Goal: Task Accomplishment & Management: Use online tool/utility

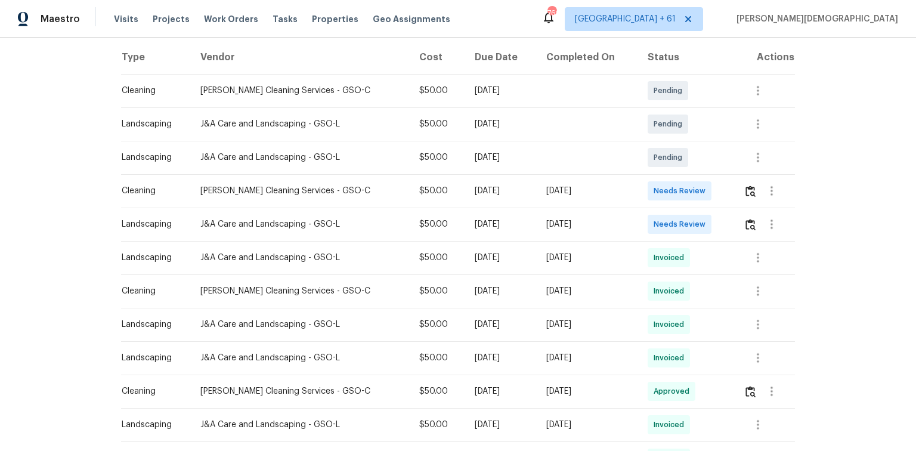
scroll to position [191, 0]
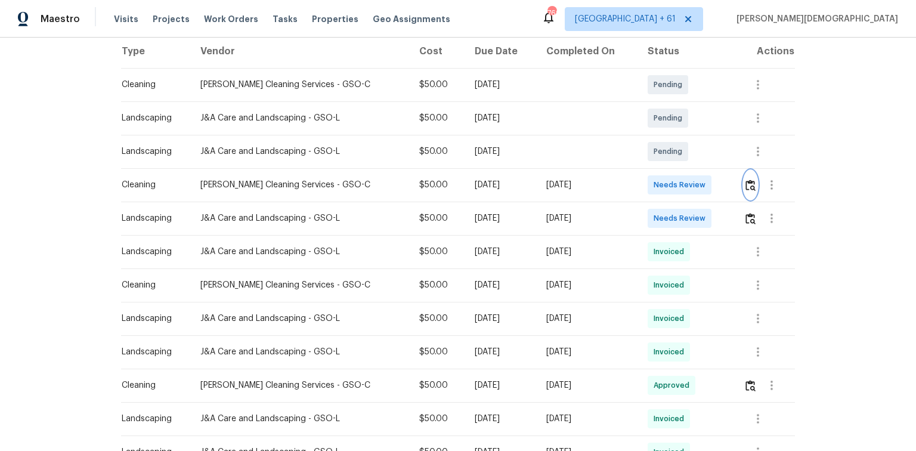
click at [746, 185] on button "button" at bounding box center [751, 185] width 14 height 29
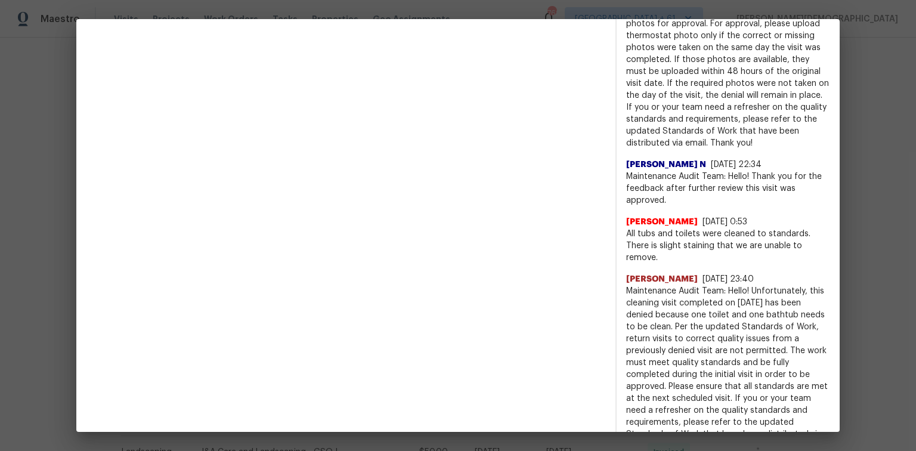
scroll to position [1136, 0]
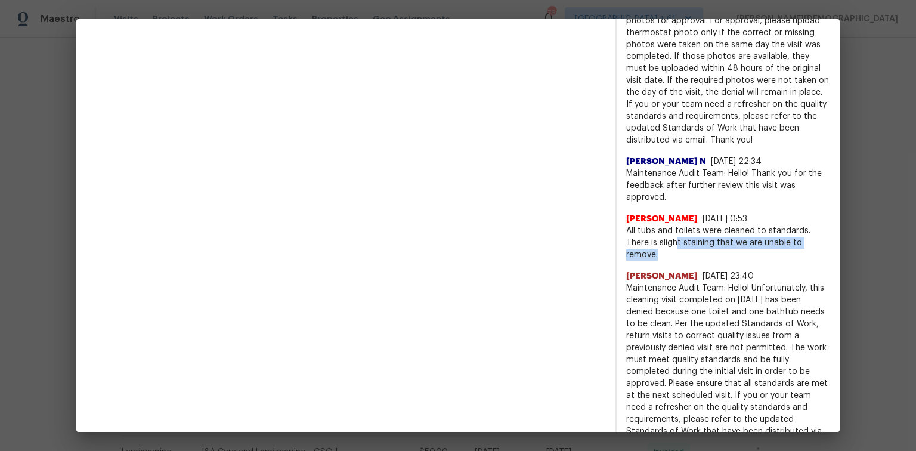
drag, startPoint x: 716, startPoint y: 224, endPoint x: 794, endPoint y: 225, distance: 78.7
click at [794, 225] on span "All tubs and toilets were cleaned to standards. There is slight staining that w…" at bounding box center [728, 243] width 204 height 36
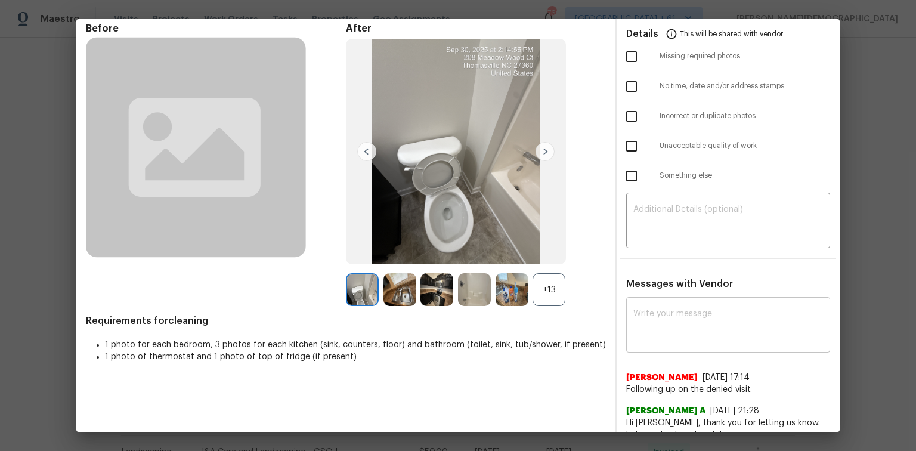
scroll to position [0, 0]
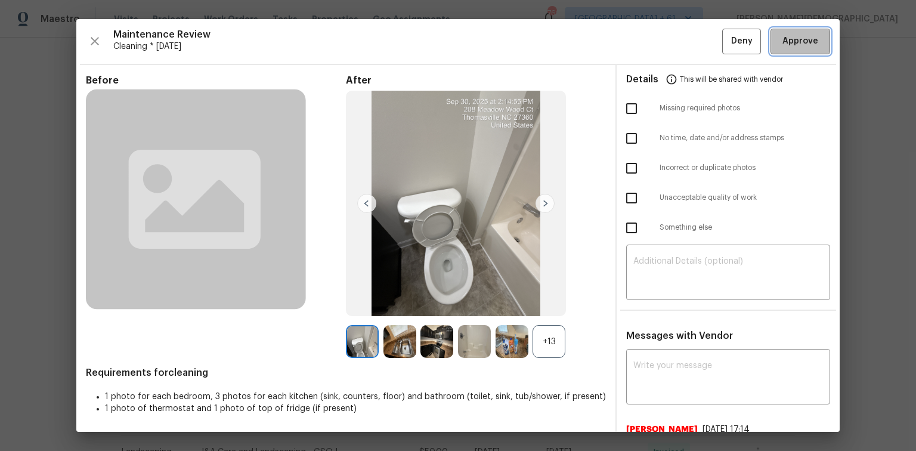
click at [797, 31] on button "Approve" at bounding box center [800, 42] width 60 height 26
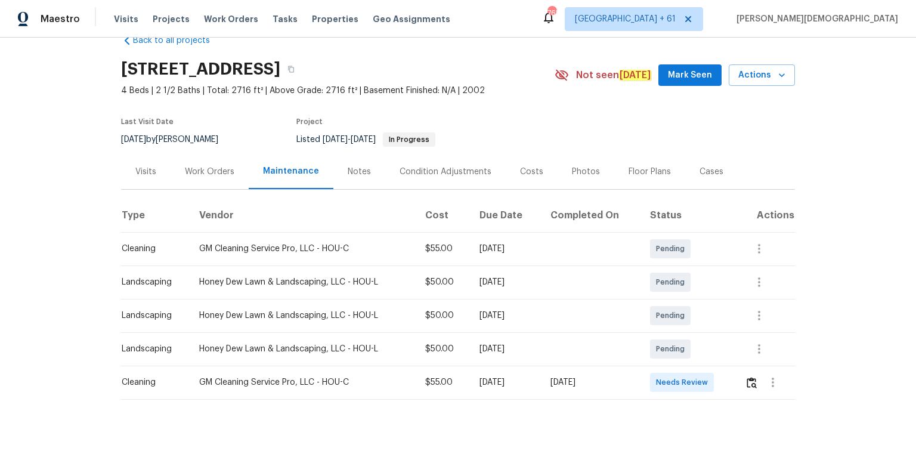
scroll to position [48, 0]
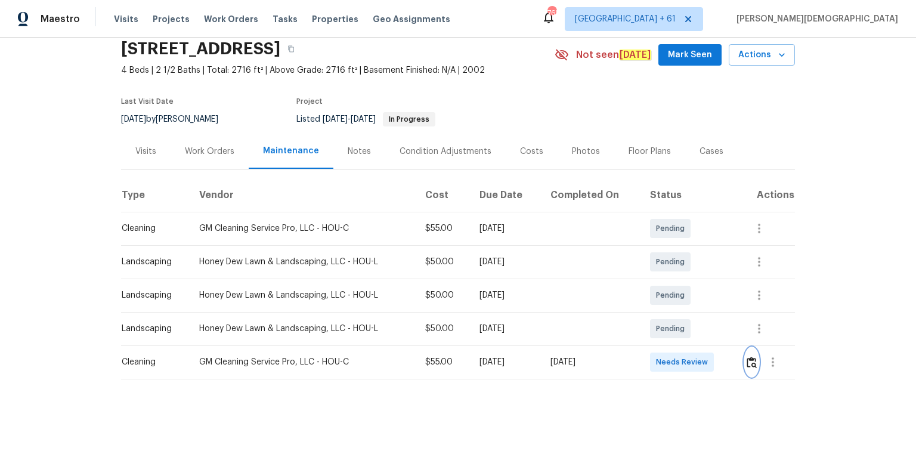
click at [651, 301] on button "button" at bounding box center [752, 362] width 14 height 29
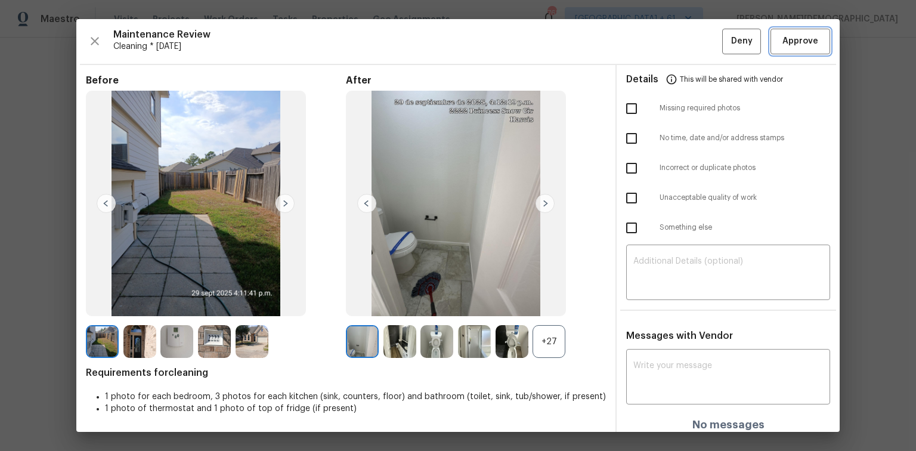
click at [651, 40] on span "Approve" at bounding box center [800, 41] width 36 height 15
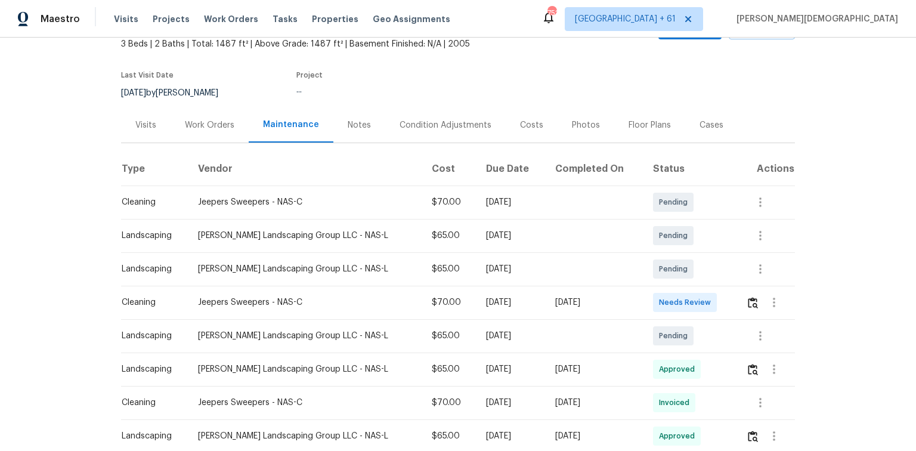
scroll to position [143, 0]
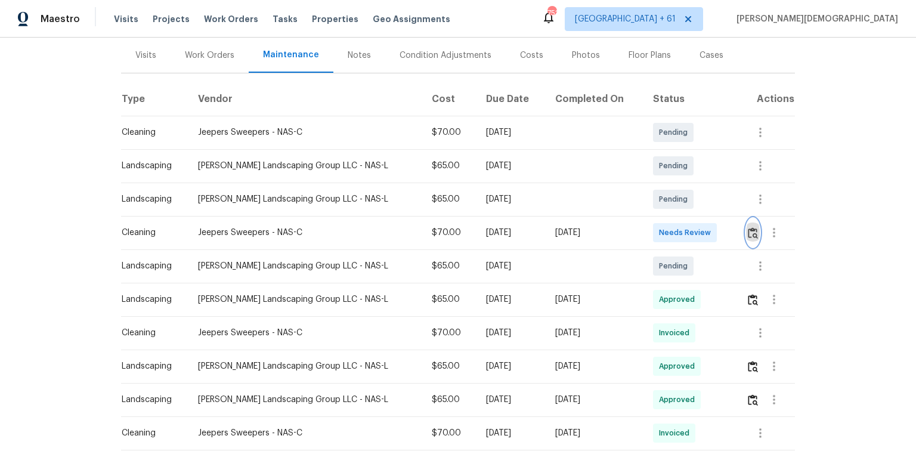
click at [651, 227] on img "button" at bounding box center [753, 232] width 10 height 11
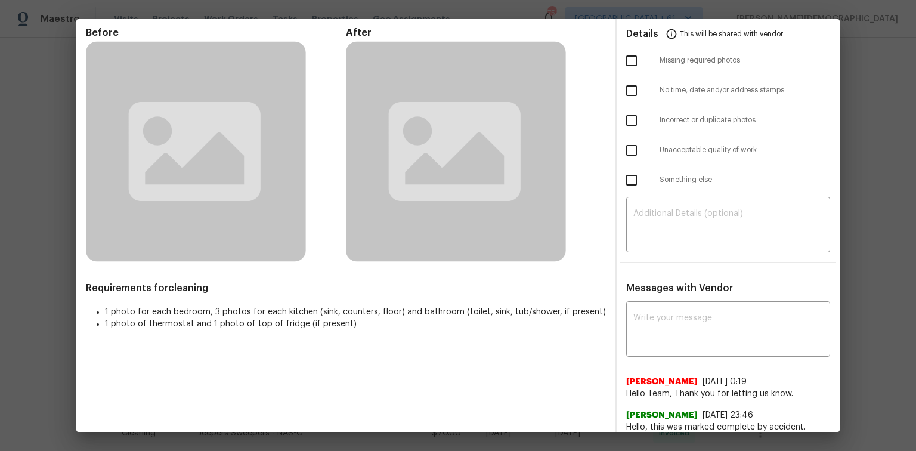
scroll to position [0, 0]
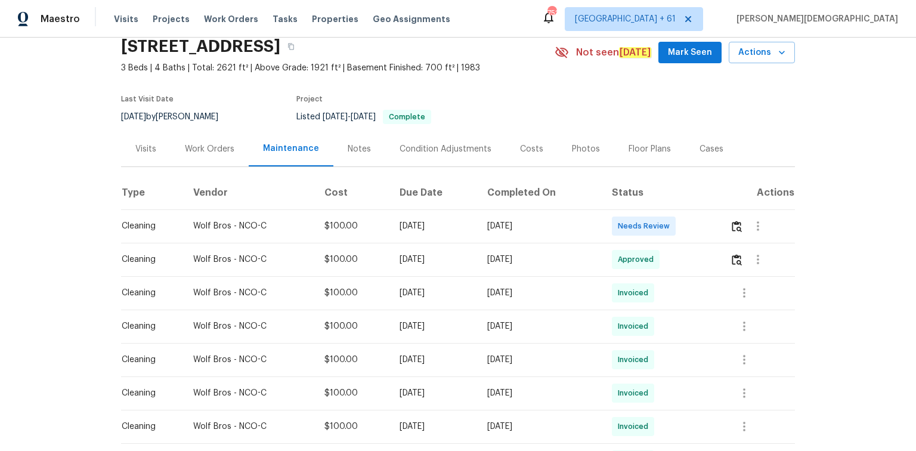
scroll to position [95, 0]
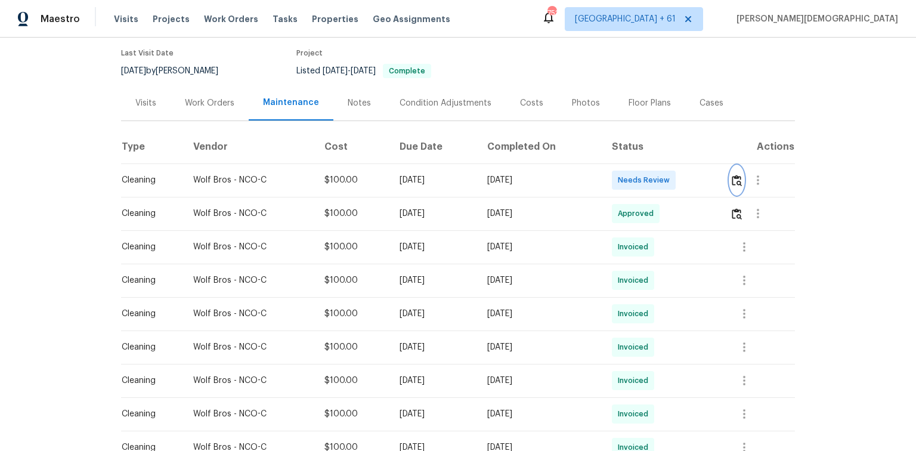
click at [651, 179] on img "button" at bounding box center [737, 180] width 10 height 11
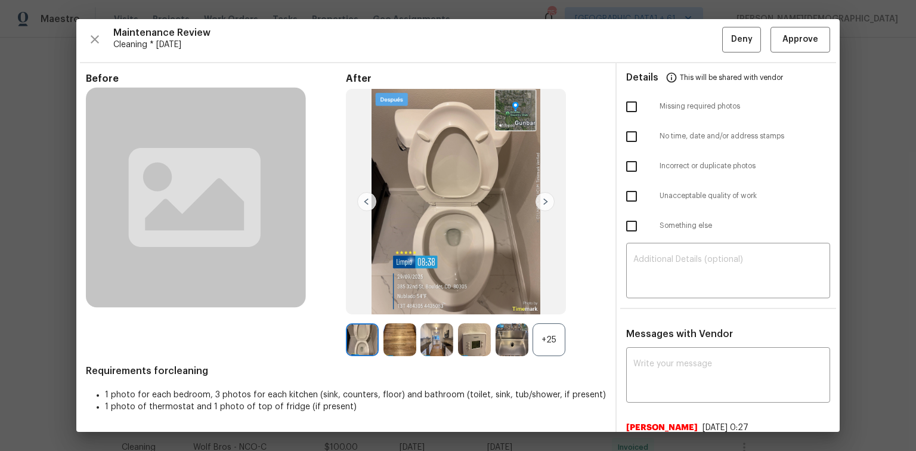
scroll to position [0, 0]
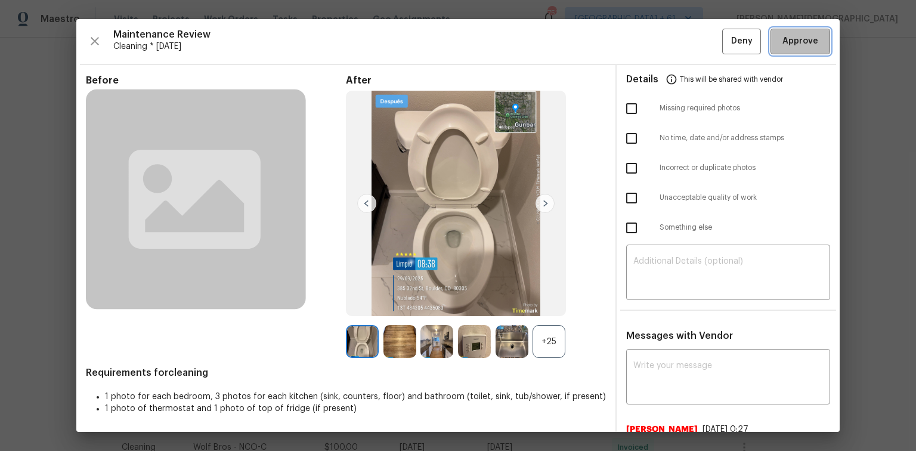
click at [651, 38] on span "Approve" at bounding box center [800, 41] width 36 height 15
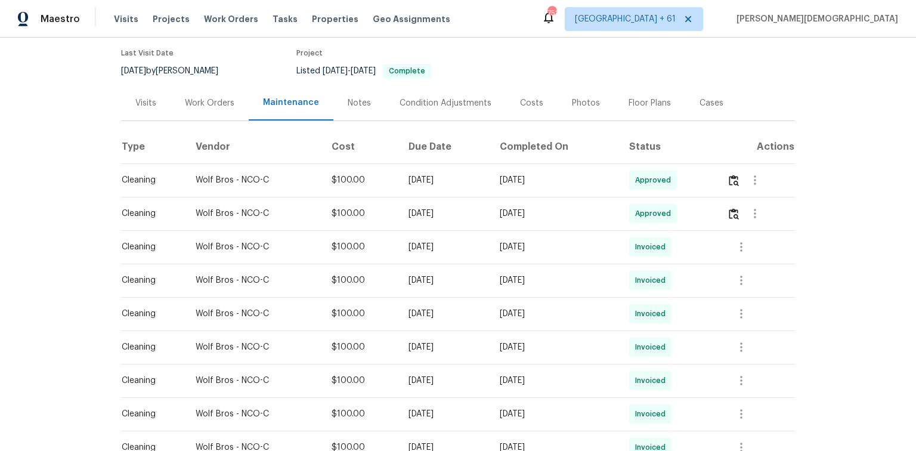
click at [551, 31] on div "Maestro Visits Projects Work Orders Tasks Properties Geo Assignments 752 Tampa …" at bounding box center [458, 19] width 916 height 38
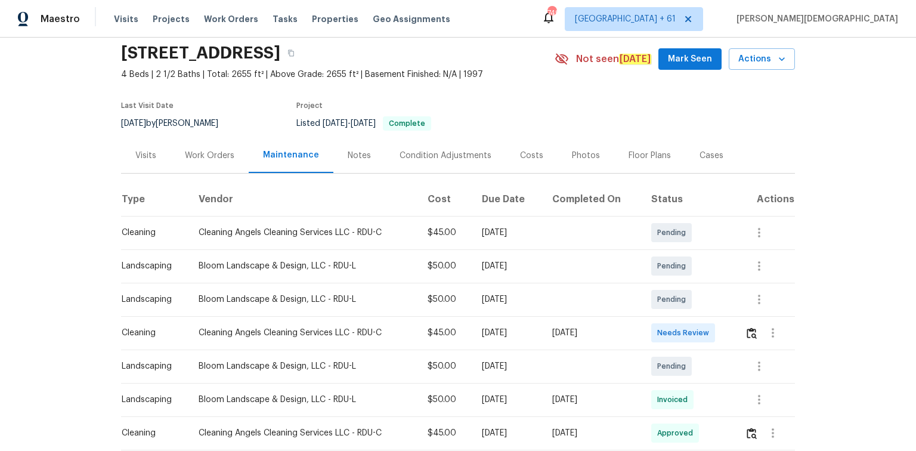
scroll to position [95, 0]
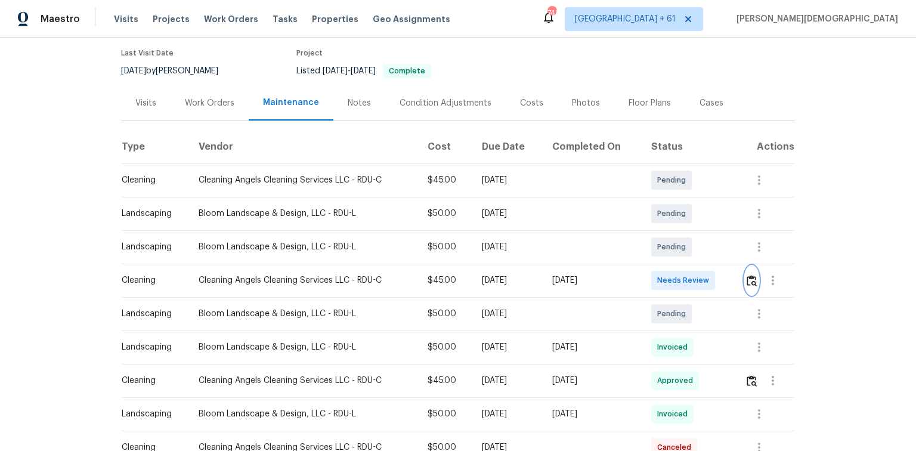
click at [651, 279] on img "button" at bounding box center [752, 280] width 10 height 11
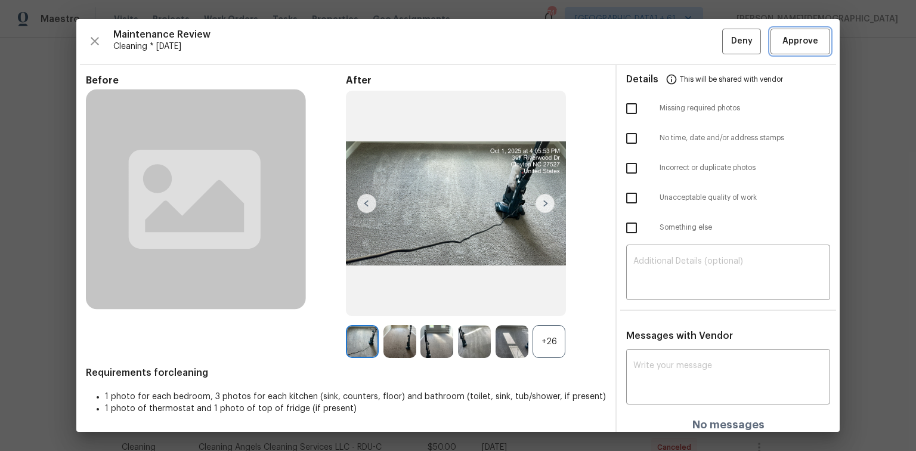
click at [651, 48] on button "Approve" at bounding box center [800, 42] width 60 height 26
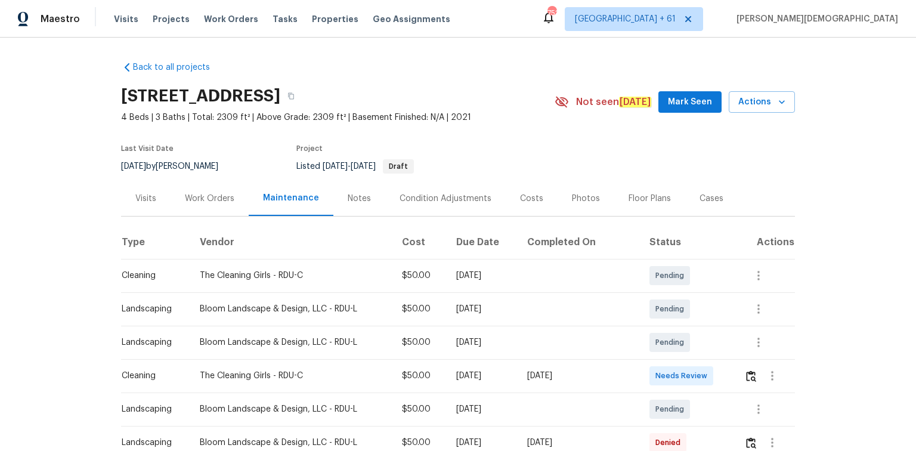
scroll to position [48, 0]
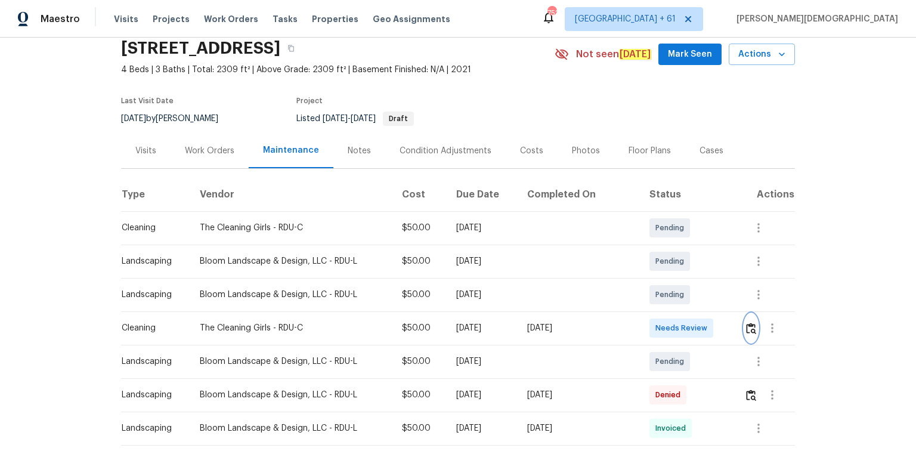
click at [651, 301] on img "button" at bounding box center [751, 328] width 10 height 11
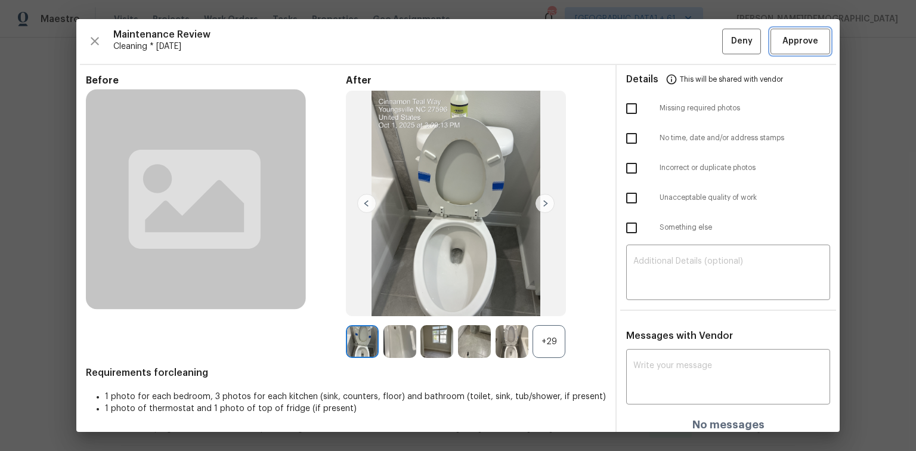
click at [651, 36] on span "Approve" at bounding box center [800, 41] width 36 height 15
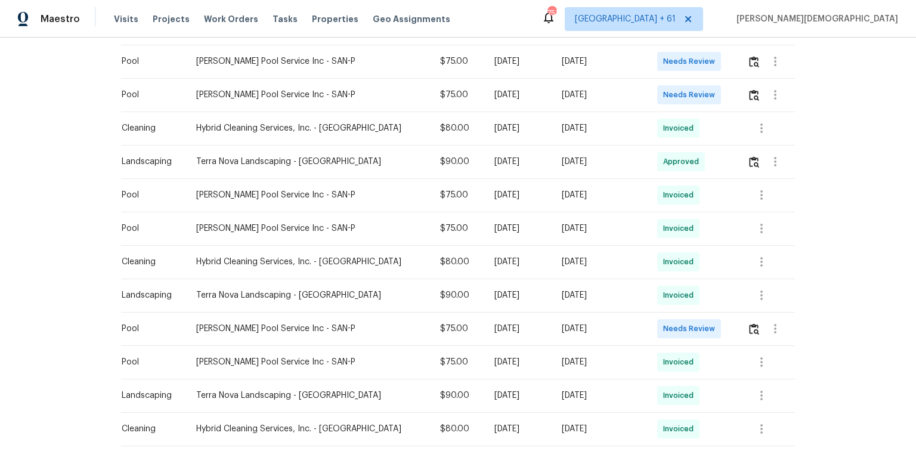
scroll to position [429, 0]
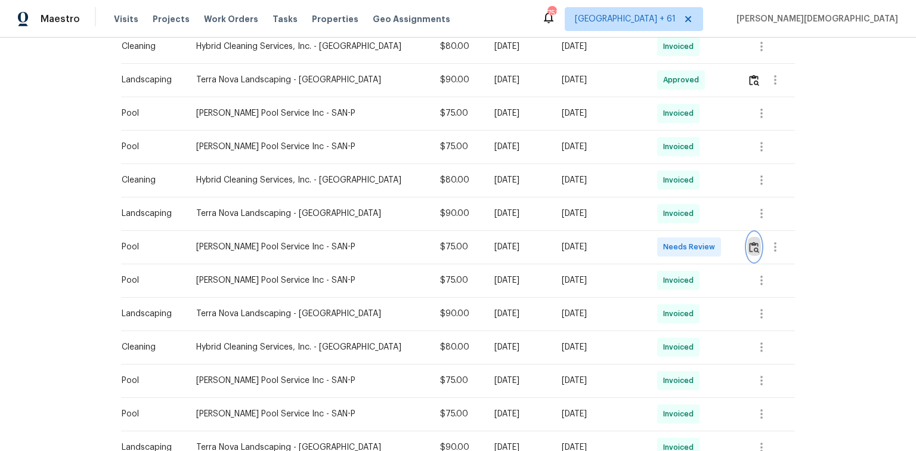
click at [651, 242] on img "button" at bounding box center [754, 247] width 10 height 11
click at [651, 243] on button "button" at bounding box center [754, 247] width 14 height 29
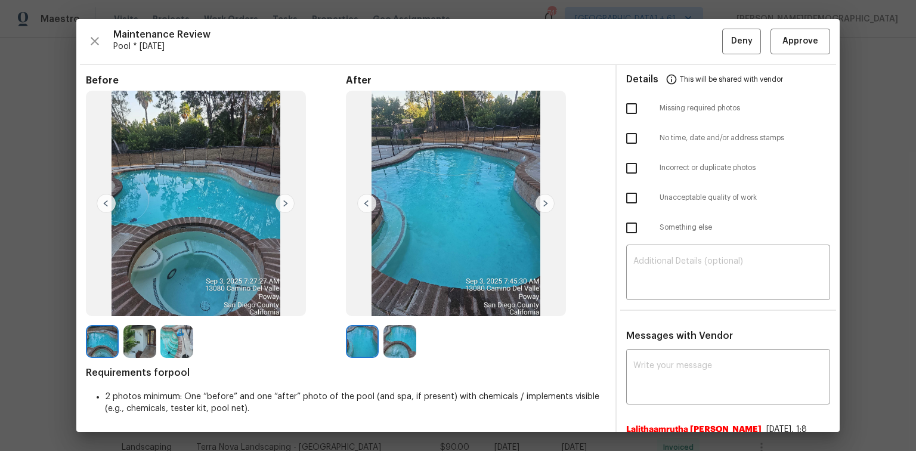
click at [284, 209] on img at bounding box center [285, 203] width 19 height 19
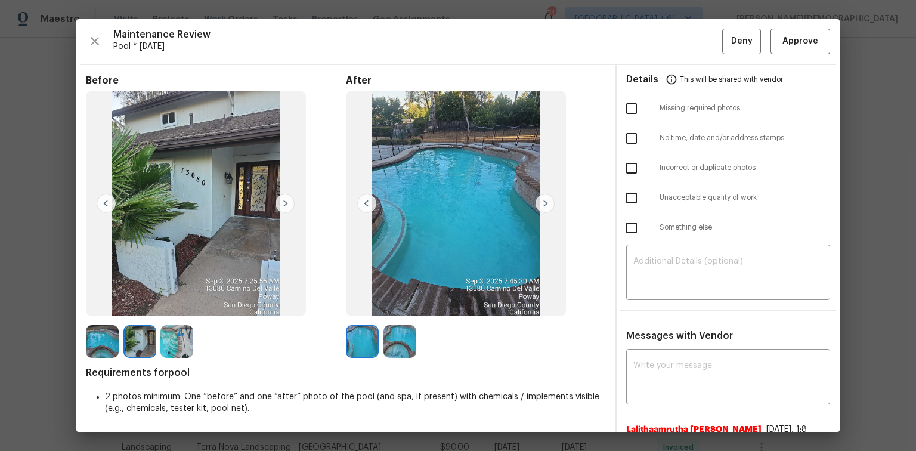
click at [286, 208] on img at bounding box center [285, 203] width 19 height 19
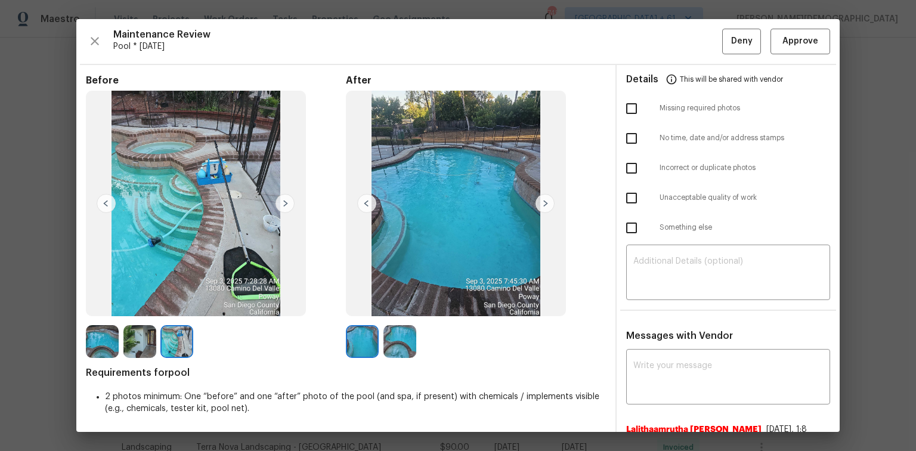
click at [284, 203] on img at bounding box center [285, 203] width 19 height 19
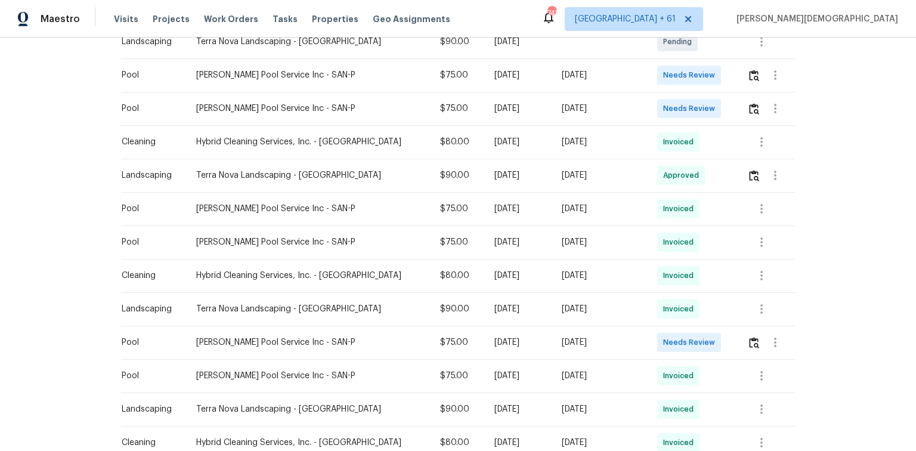
scroll to position [286, 0]
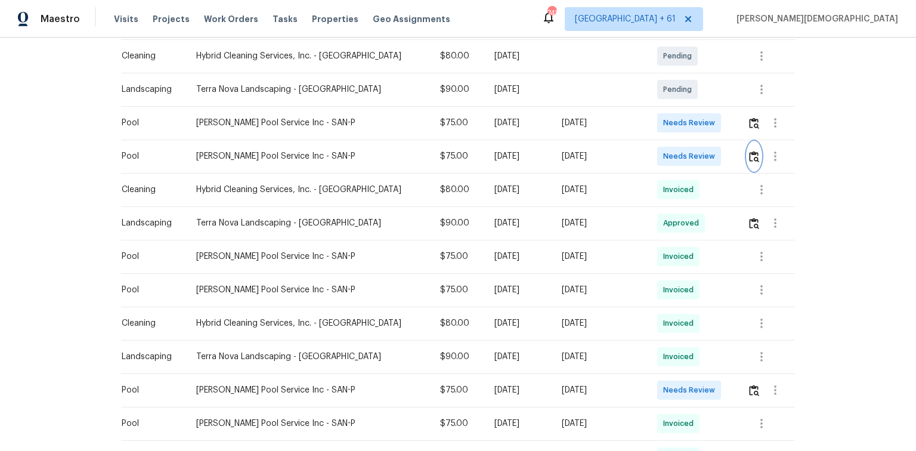
click at [651, 151] on img "button" at bounding box center [754, 156] width 10 height 11
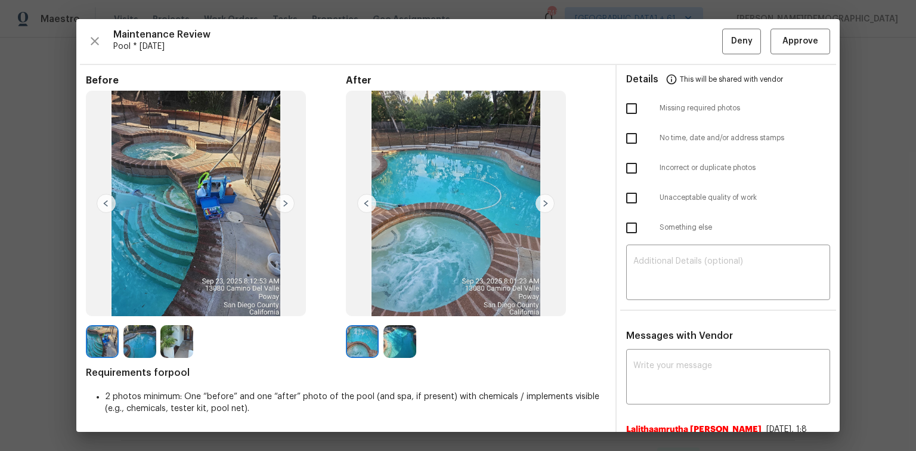
click at [543, 199] on img at bounding box center [544, 203] width 19 height 19
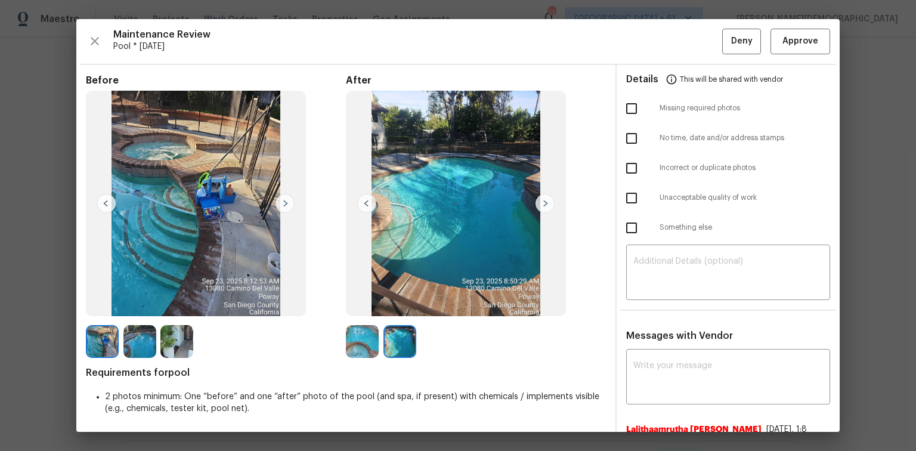
click at [543, 199] on img at bounding box center [544, 203] width 19 height 19
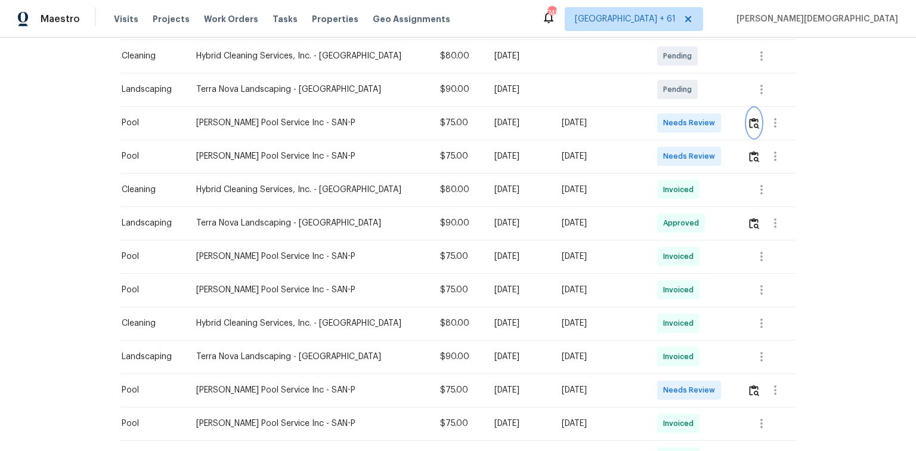
click at [651, 117] on img "button" at bounding box center [754, 122] width 10 height 11
drag, startPoint x: 458, startPoint y: 112, endPoint x: 620, endPoint y: 106, distance: 162.3
click at [620, 106] on tr "Pool Barrow Pool Service Inc - SAN-P $75.00 Wed, Oct 01 2025 Wed, Oct 01 2025 N…" at bounding box center [458, 122] width 674 height 33
click at [605, 126] on td "[DATE]" at bounding box center [599, 122] width 95 height 33
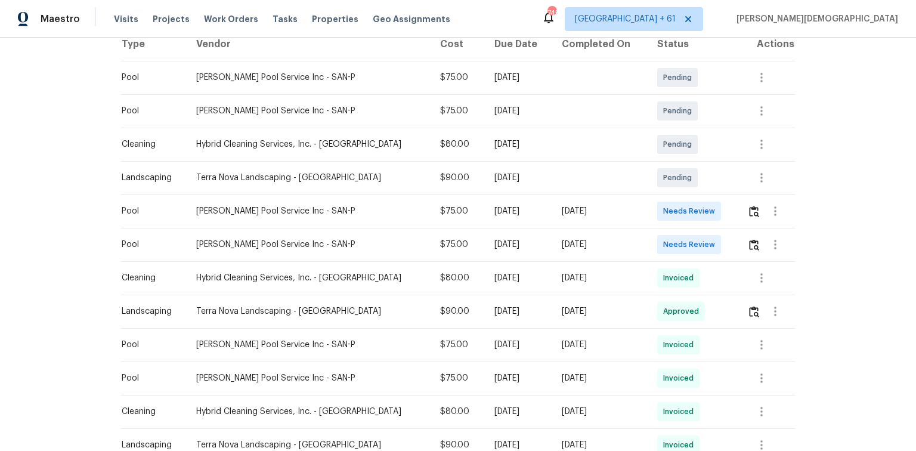
scroll to position [191, 0]
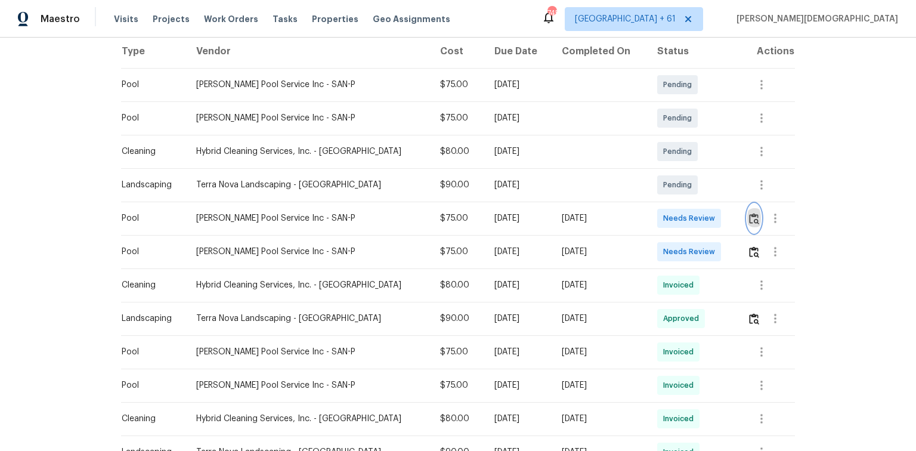
click at [651, 215] on img "button" at bounding box center [754, 218] width 10 height 11
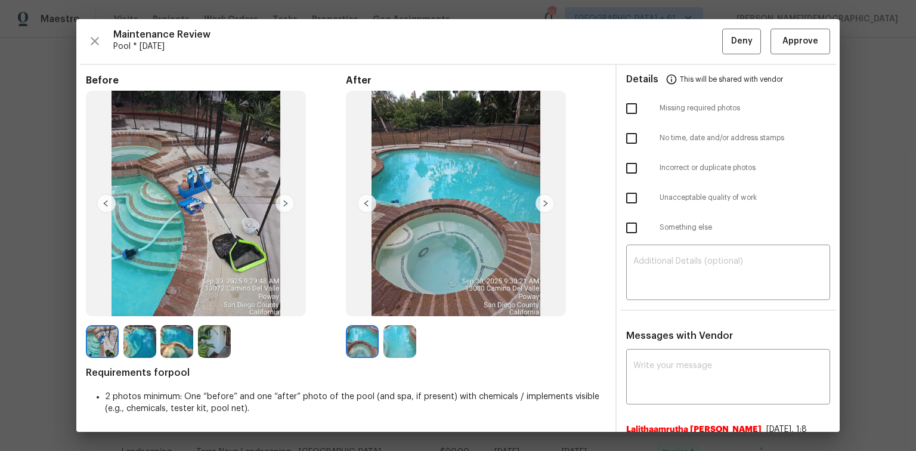
click at [537, 198] on img at bounding box center [544, 203] width 19 height 19
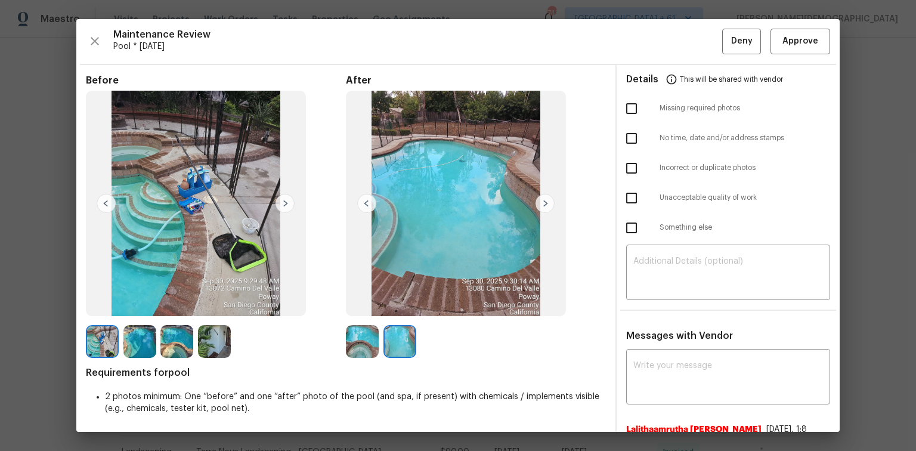
click at [277, 197] on img at bounding box center [285, 203] width 19 height 19
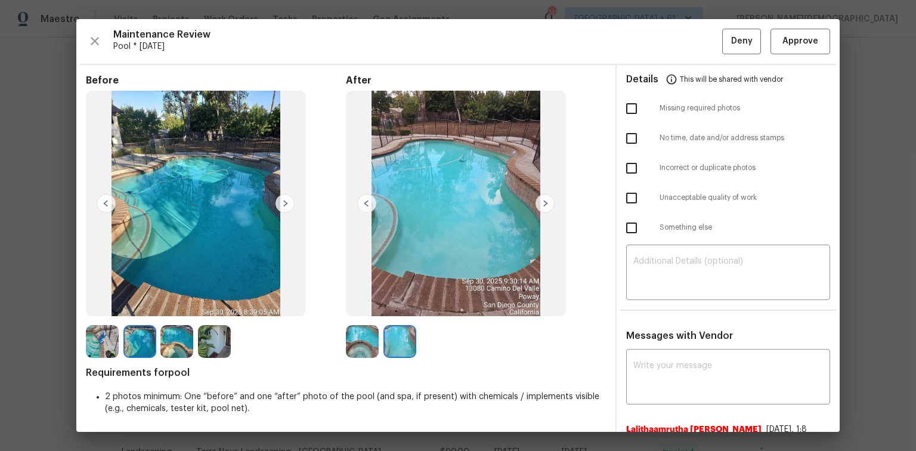
click at [277, 197] on img at bounding box center [285, 203] width 19 height 19
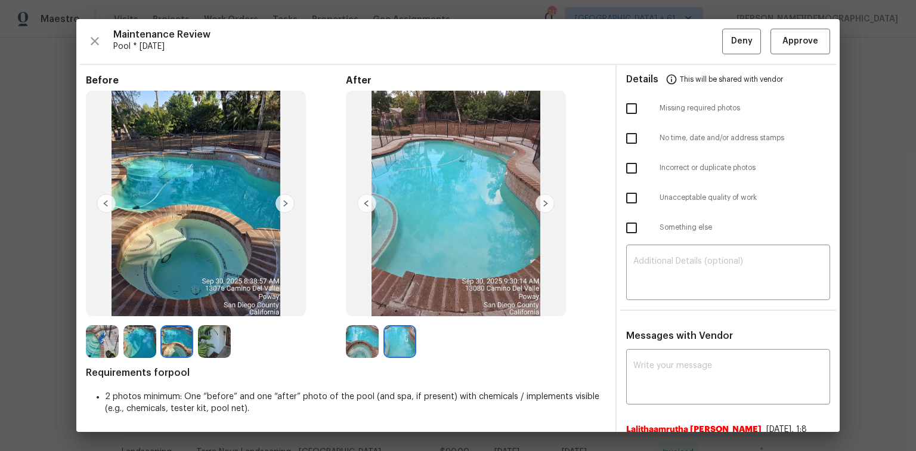
click at [277, 197] on img at bounding box center [285, 203] width 19 height 19
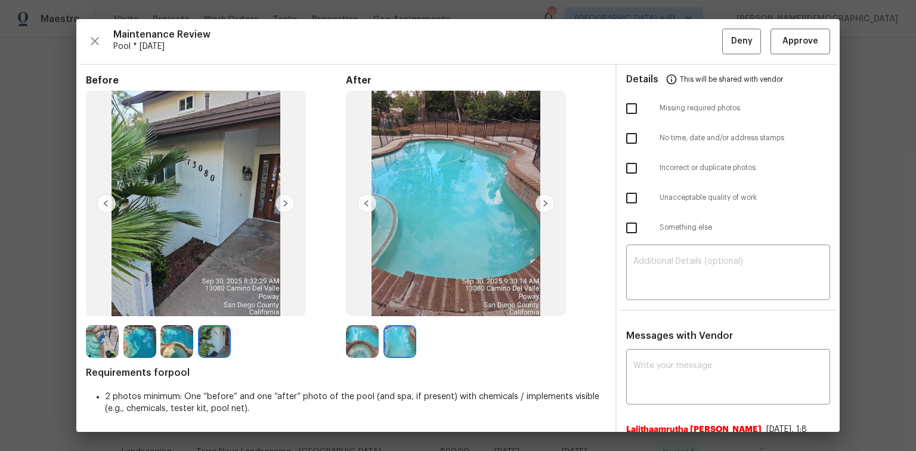
click at [277, 197] on img at bounding box center [285, 203] width 19 height 19
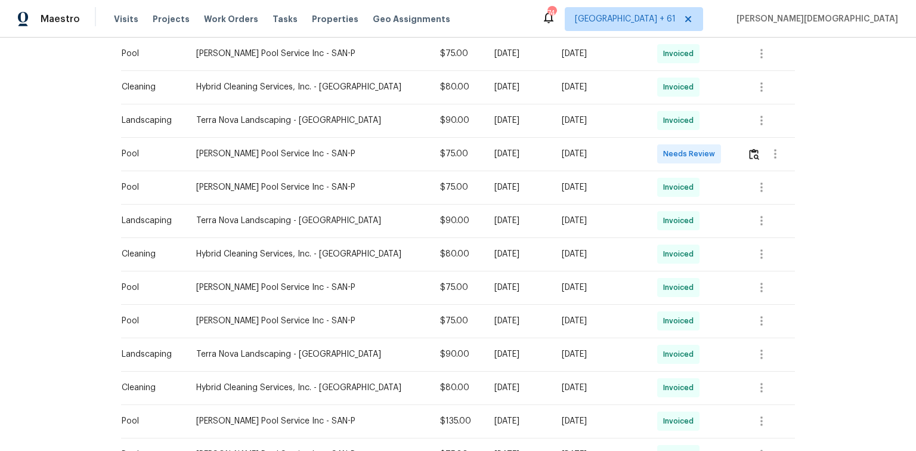
scroll to position [525, 0]
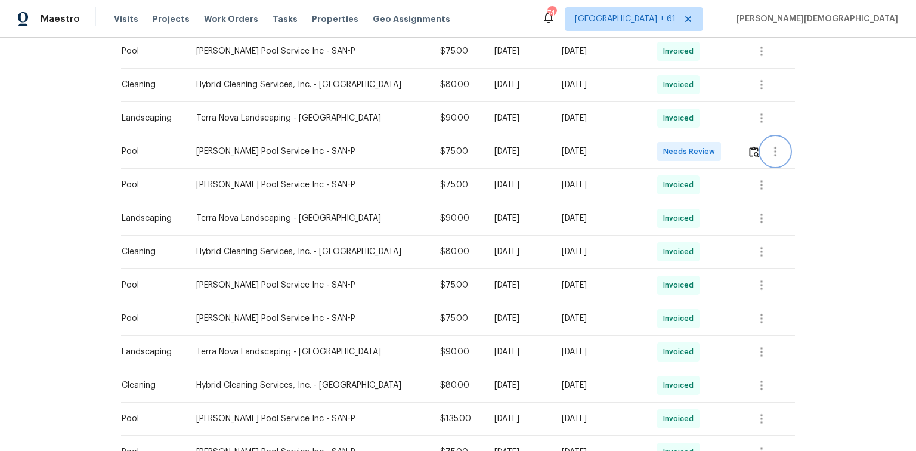
click at [651, 148] on button "button" at bounding box center [775, 151] width 29 height 29
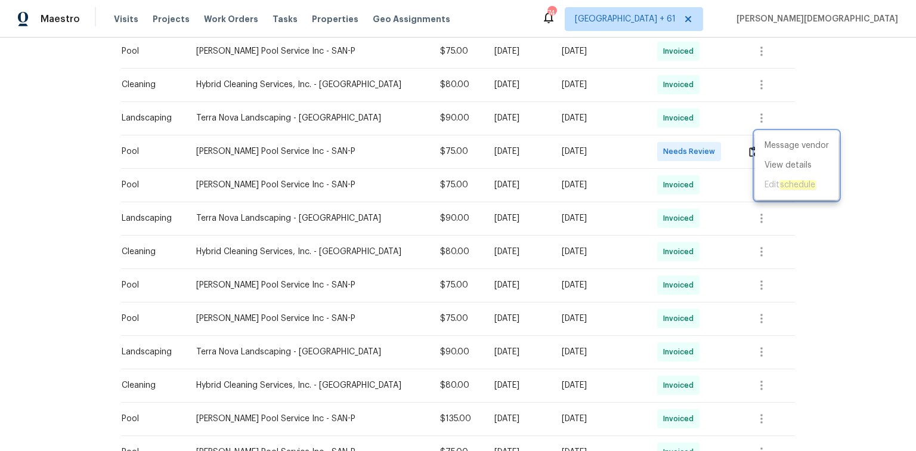
click at [651, 150] on div at bounding box center [458, 225] width 916 height 451
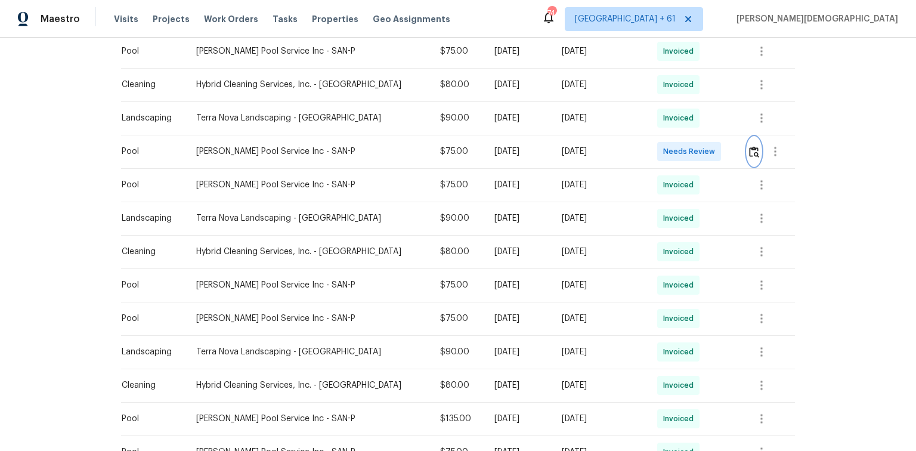
click at [651, 150] on img "button" at bounding box center [754, 151] width 10 height 11
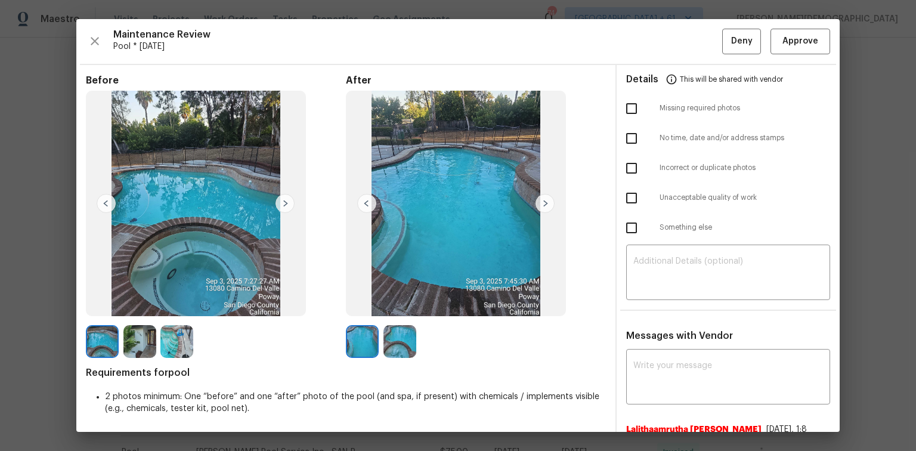
click at [651, 65] on div "Details This will be shared with vendor" at bounding box center [728, 79] width 204 height 29
click at [651, 47] on span "Approve" at bounding box center [800, 41] width 36 height 15
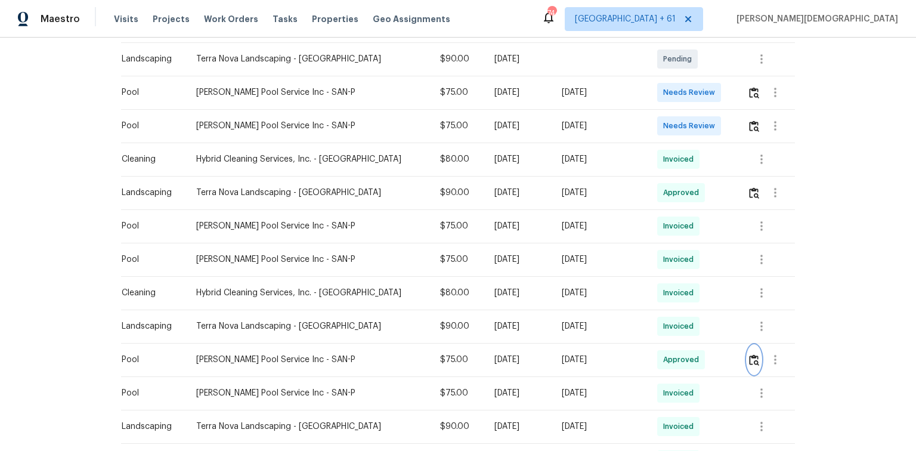
scroll to position [286, 0]
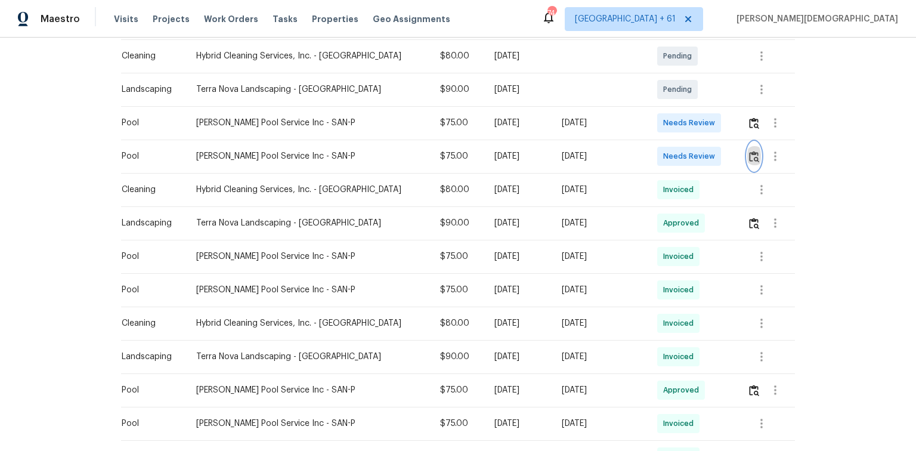
click at [651, 151] on img "button" at bounding box center [754, 156] width 10 height 11
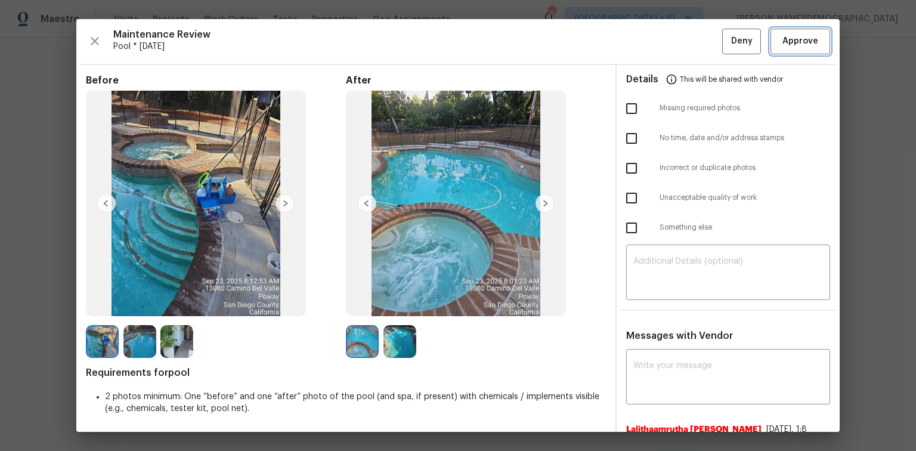
click at [651, 44] on span "Approve" at bounding box center [800, 41] width 36 height 15
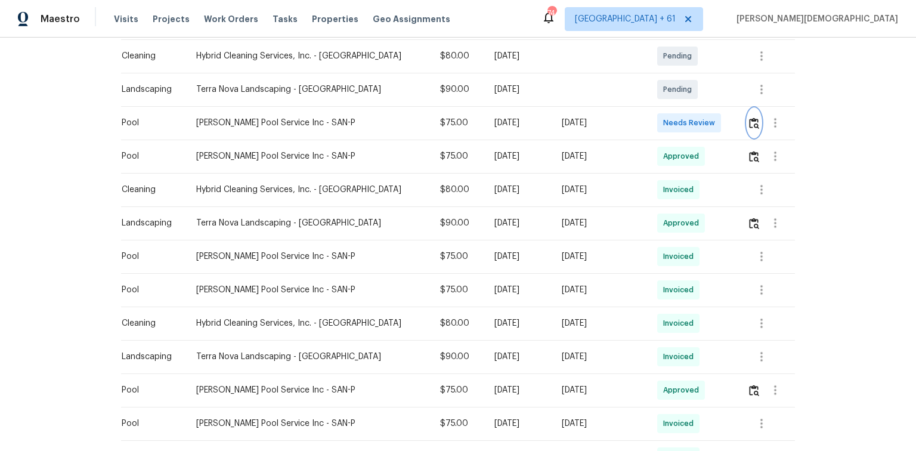
click at [651, 119] on img "button" at bounding box center [754, 122] width 10 height 11
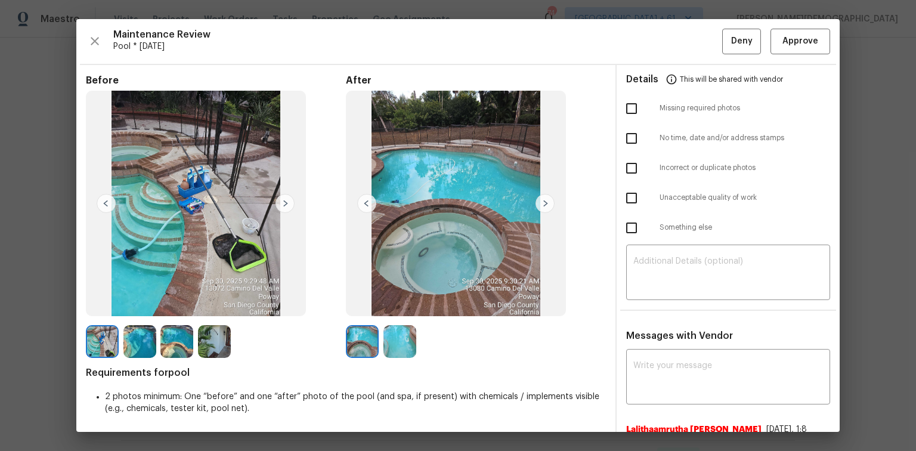
click at [651, 54] on div "Maintenance Review Pool * Wed, Oct 01 Deny Approve Before After Requirements fo…" at bounding box center [457, 225] width 763 height 413
click at [651, 43] on span "Approve" at bounding box center [800, 41] width 36 height 15
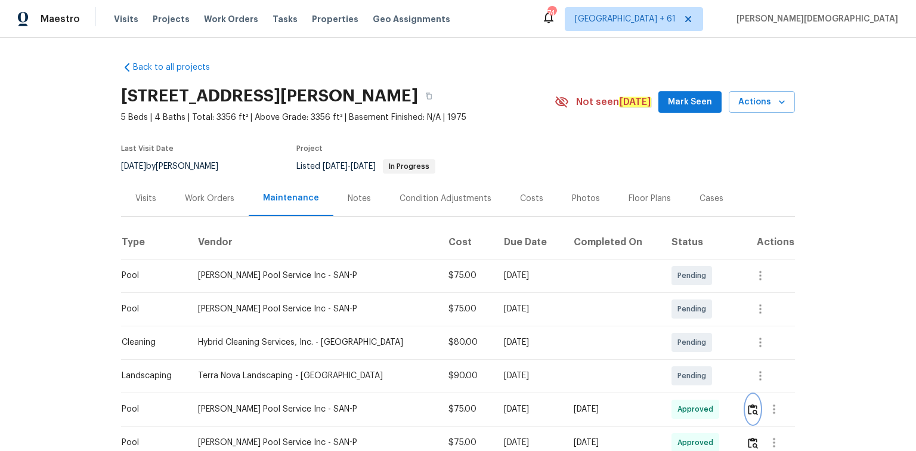
scroll to position [143, 0]
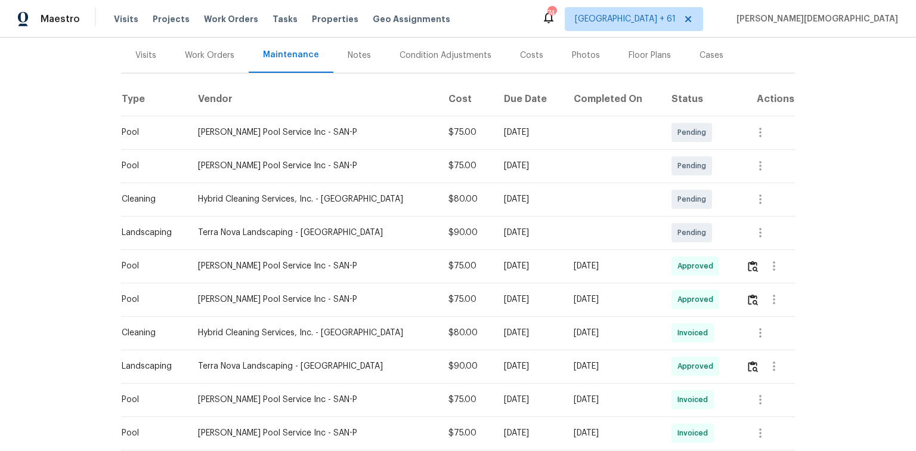
click at [651, 262] on span "Approved" at bounding box center [697, 266] width 41 height 12
click at [380, 155] on td "Barrow Pool Service Inc - SAN-P" at bounding box center [313, 165] width 250 height 33
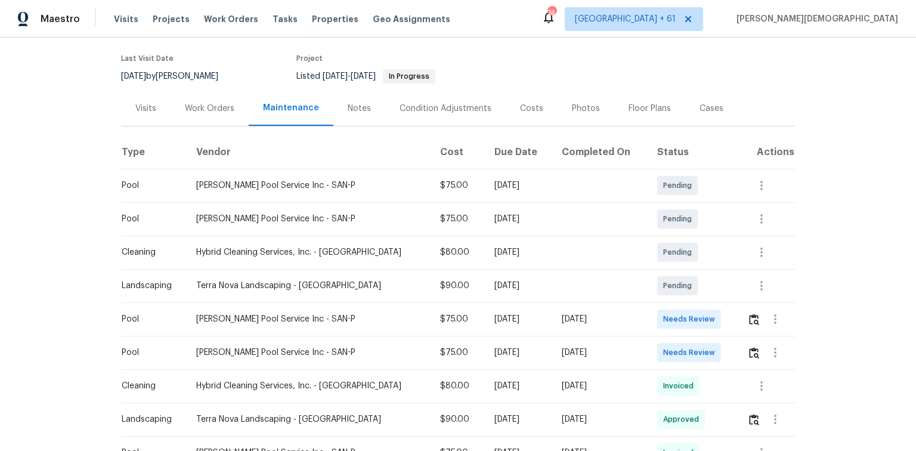
scroll to position [95, 0]
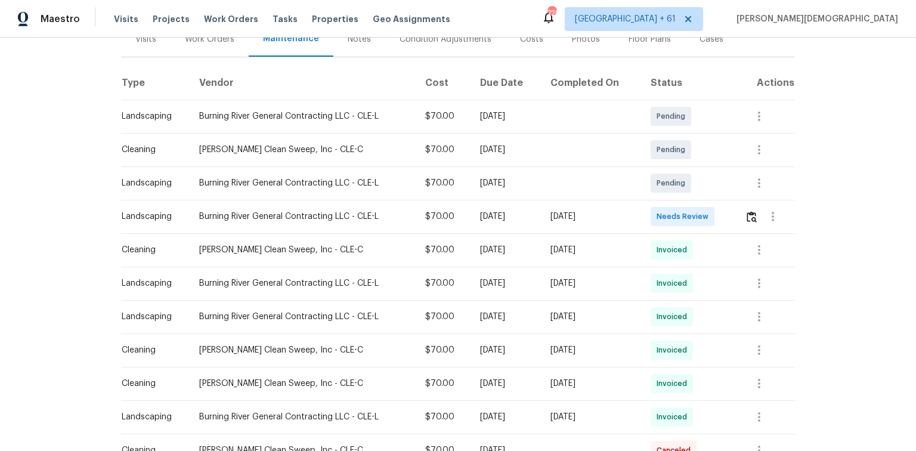
scroll to position [191, 0]
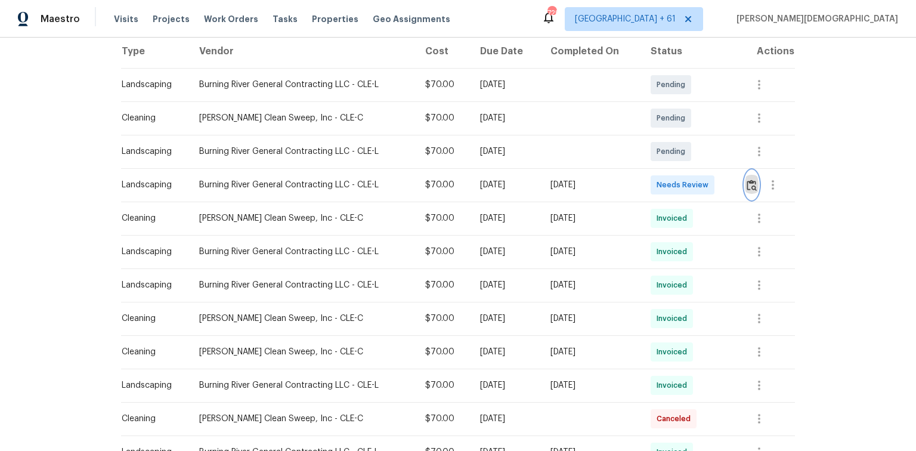
click at [651, 177] on button "button" at bounding box center [752, 185] width 14 height 29
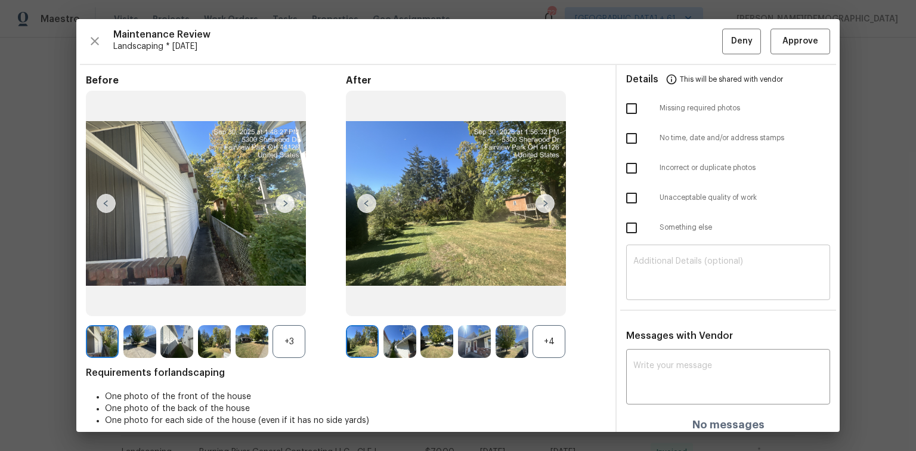
scroll to position [10, 0]
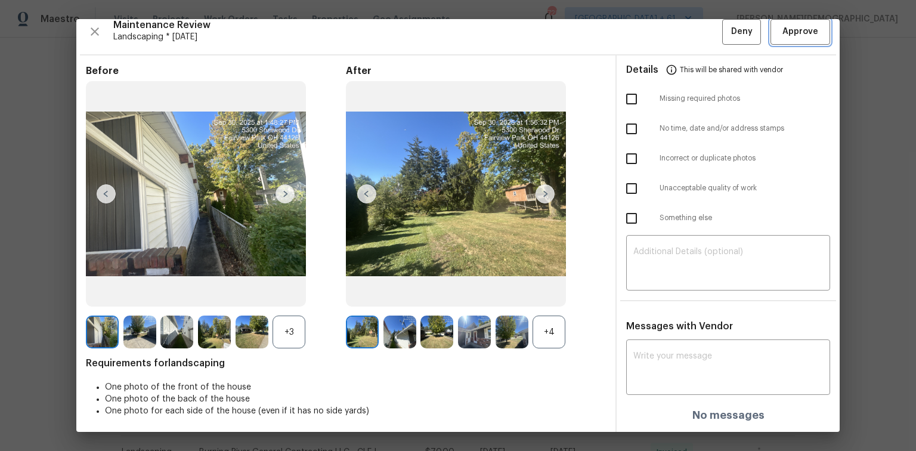
click at [651, 35] on span "Approve" at bounding box center [800, 31] width 36 height 15
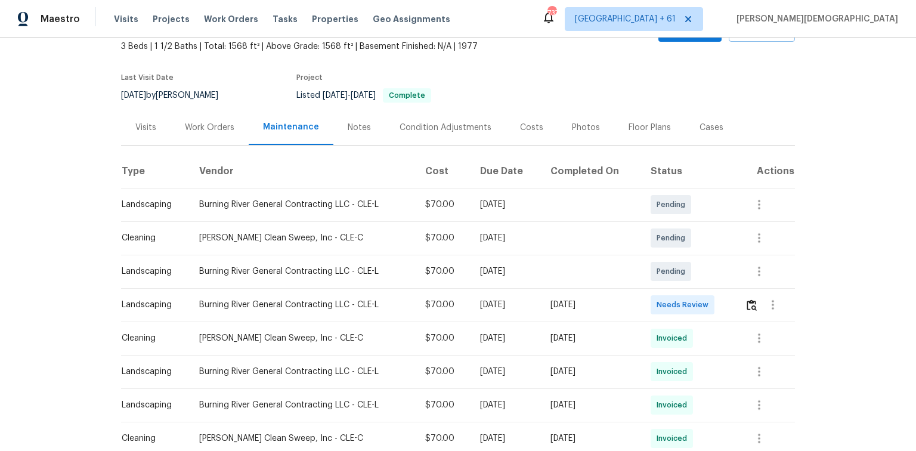
scroll to position [143, 0]
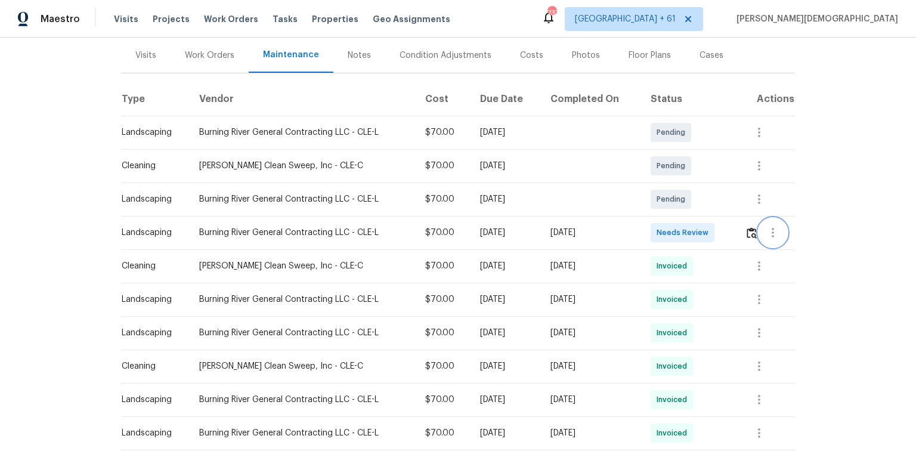
click at [759, 222] on button "button" at bounding box center [773, 232] width 29 height 29
click at [750, 226] on div at bounding box center [458, 225] width 916 height 451
click at [750, 227] on img "button" at bounding box center [752, 232] width 10 height 11
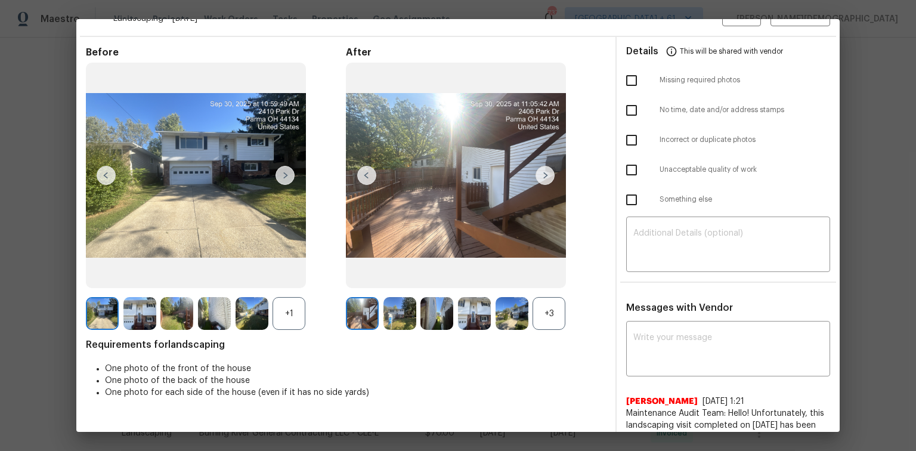
scroll to position [0, 0]
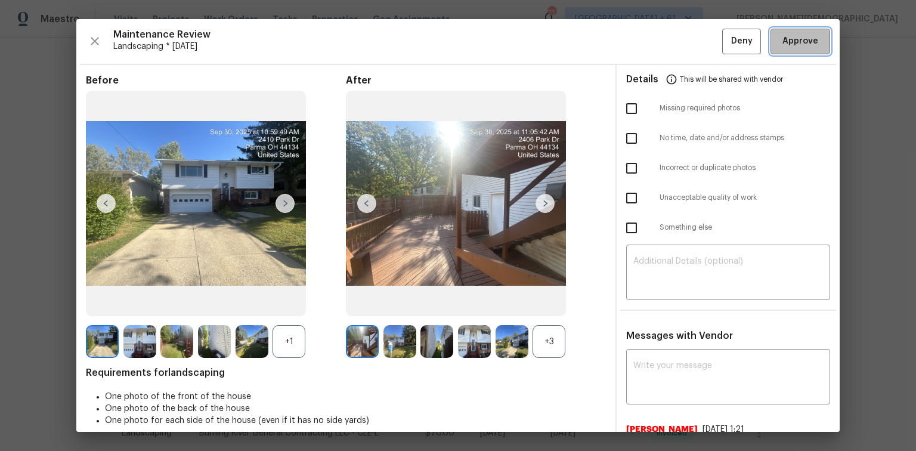
click at [787, 42] on span "Approve" at bounding box center [800, 41] width 36 height 15
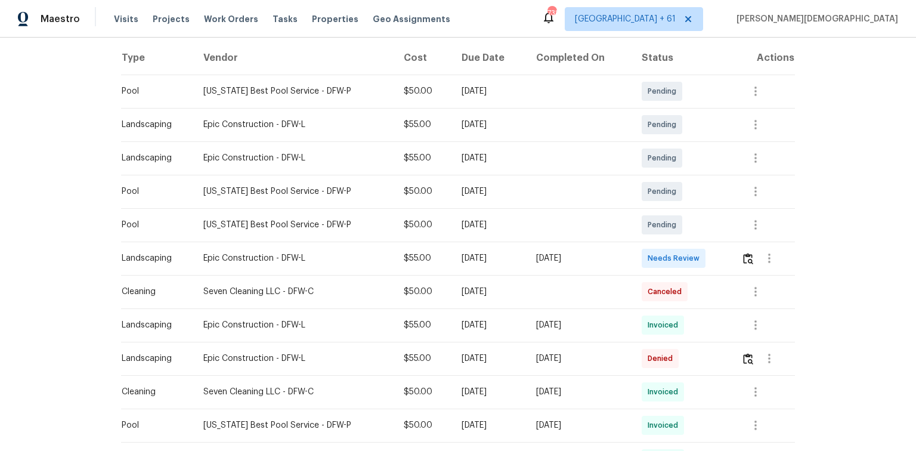
scroll to position [191, 0]
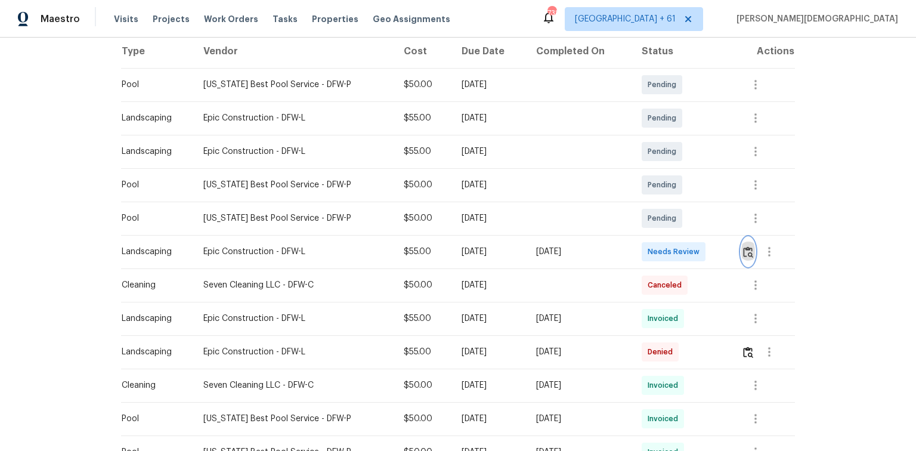
click at [747, 246] on img "button" at bounding box center [748, 251] width 10 height 11
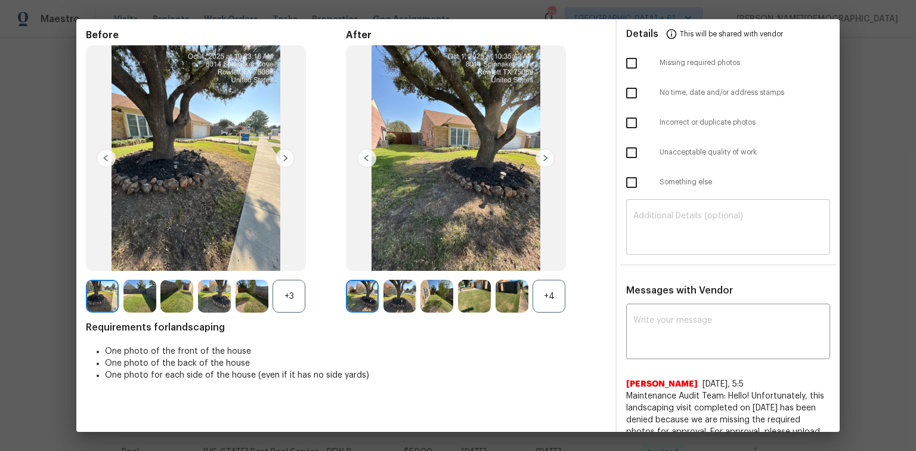
scroll to position [0, 0]
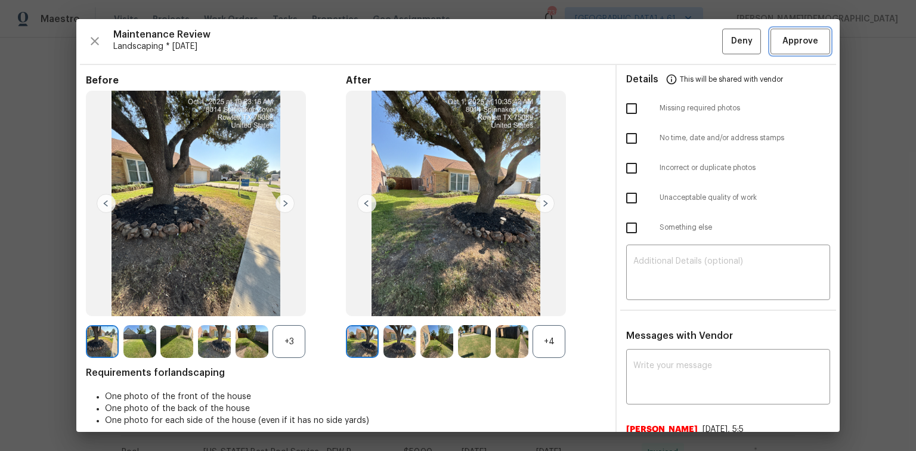
click at [790, 41] on span "Approve" at bounding box center [800, 41] width 36 height 15
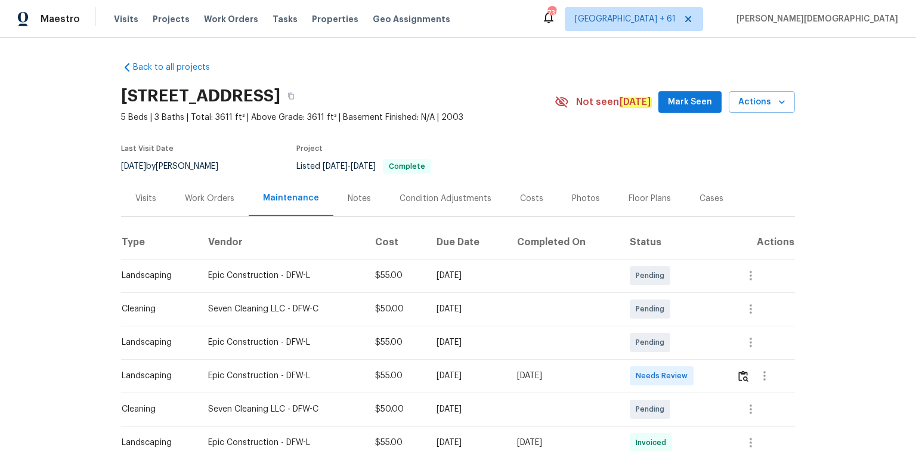
scroll to position [148, 0]
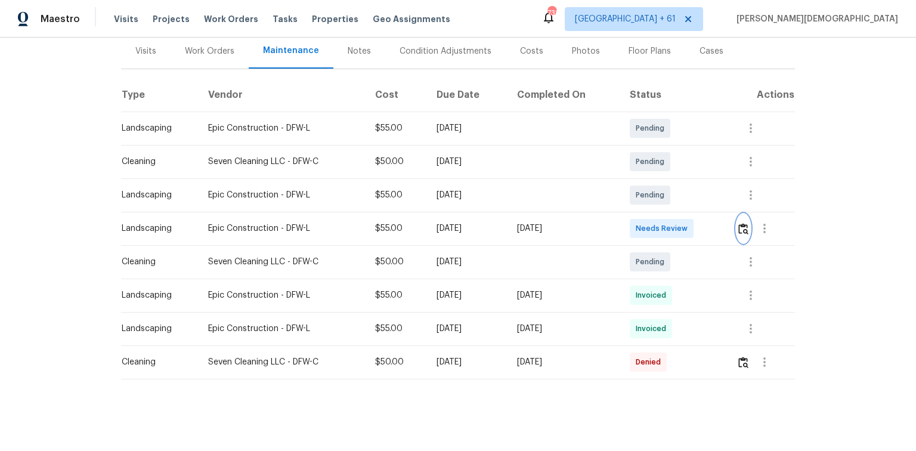
click at [651, 223] on img "button" at bounding box center [743, 228] width 10 height 11
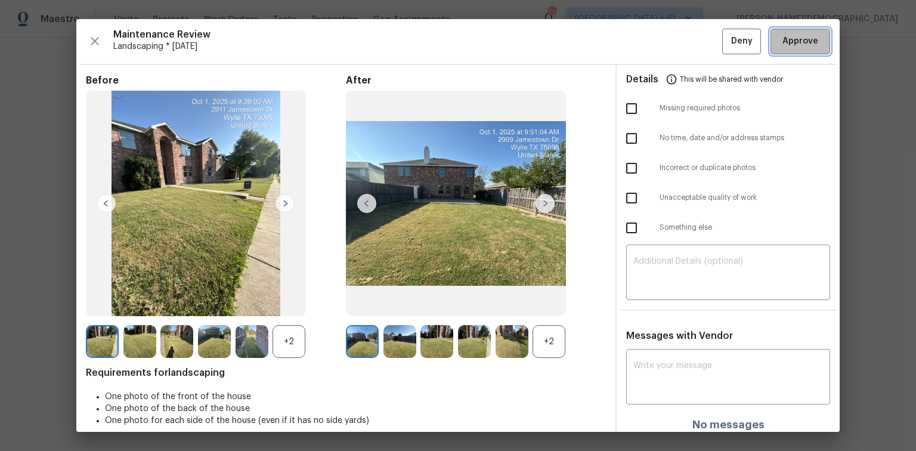
click at [651, 48] on button "Approve" at bounding box center [800, 42] width 60 height 26
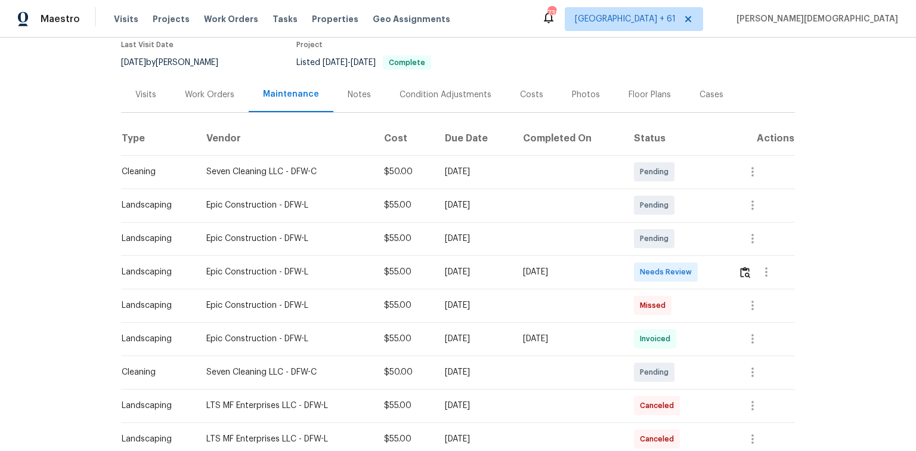
scroll to position [191, 0]
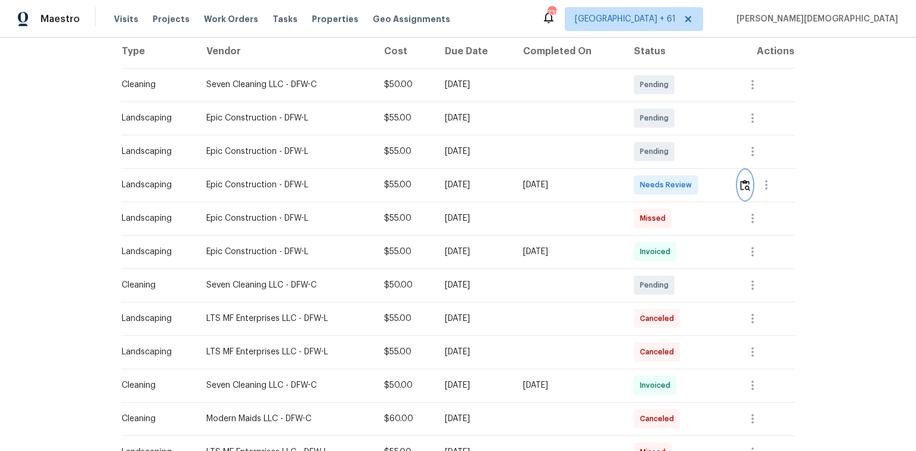
click at [651, 180] on img "button" at bounding box center [745, 184] width 10 height 11
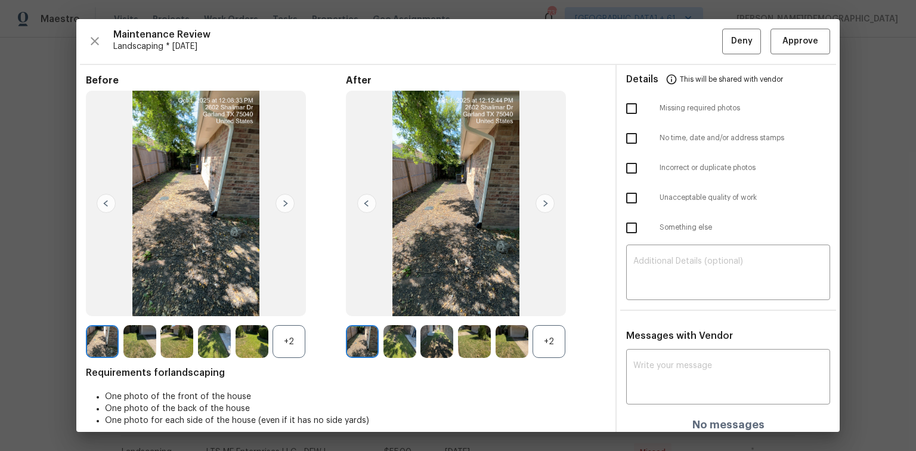
scroll to position [10, 0]
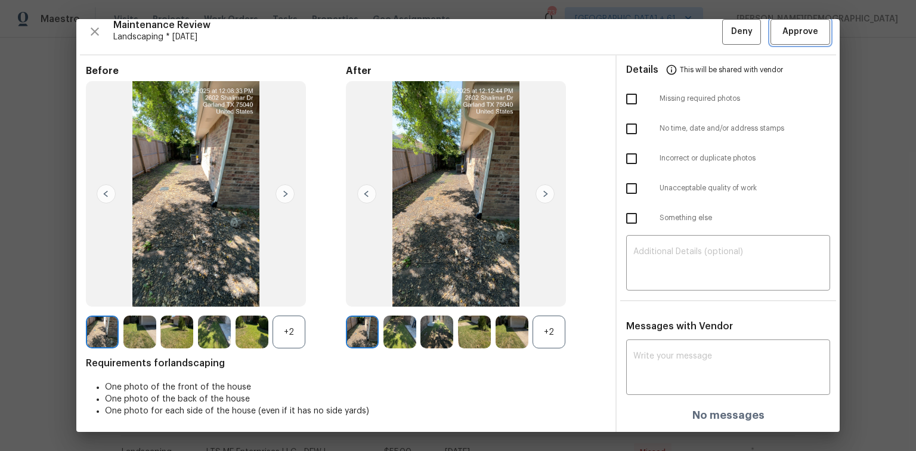
click at [651, 27] on span "Approve" at bounding box center [800, 31] width 36 height 15
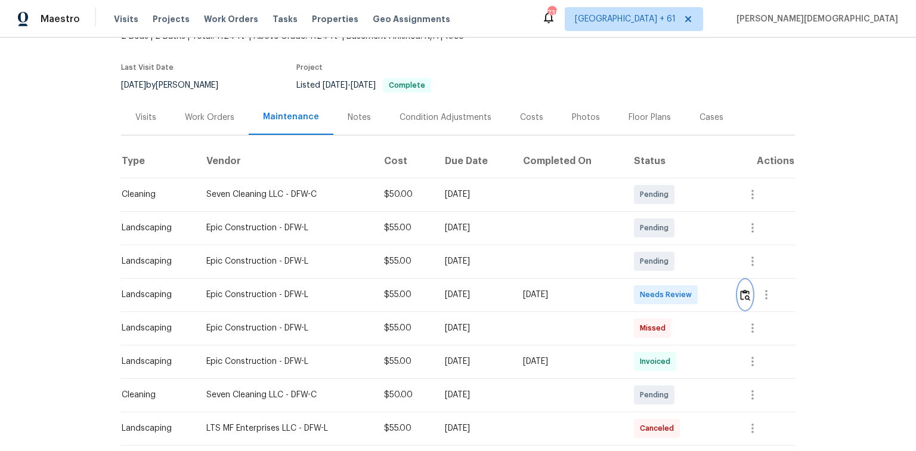
scroll to position [0, 0]
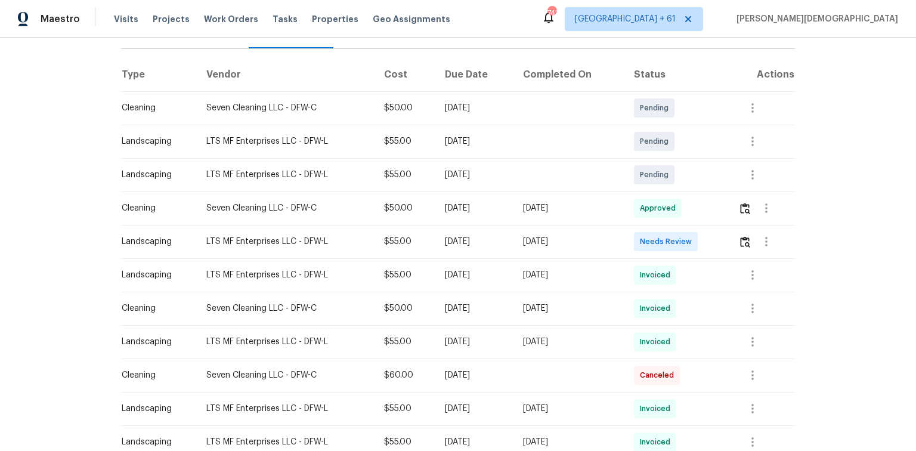
scroll to position [191, 0]
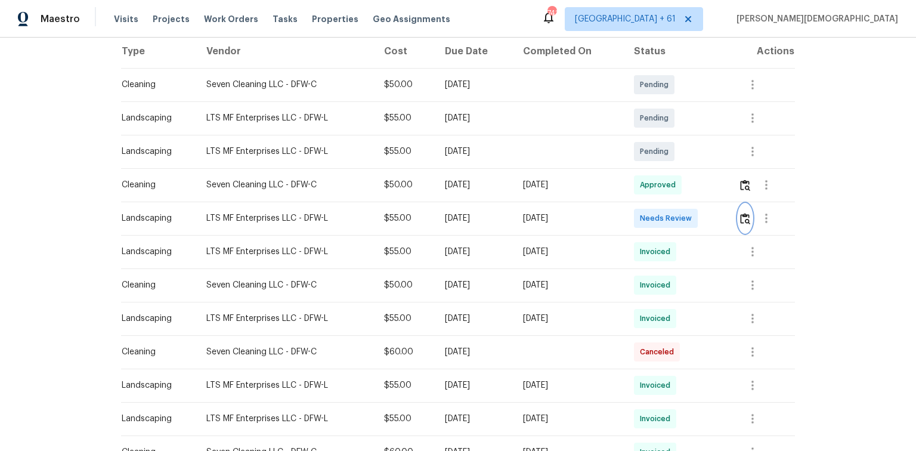
click at [651, 215] on img "button" at bounding box center [745, 218] width 10 height 11
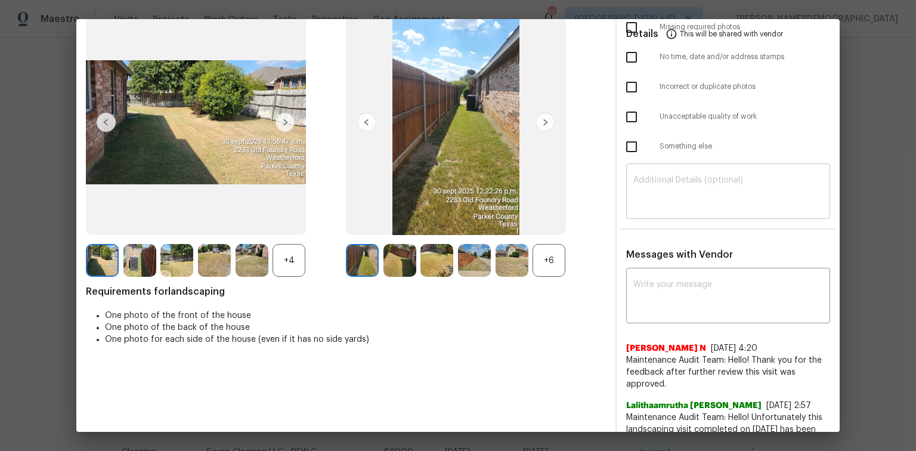
scroll to position [0, 0]
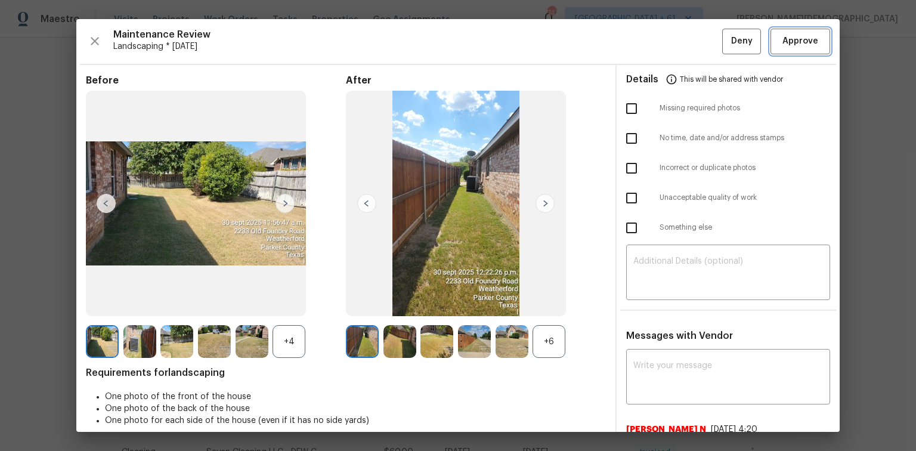
click at [651, 41] on span "Approve" at bounding box center [800, 41] width 36 height 15
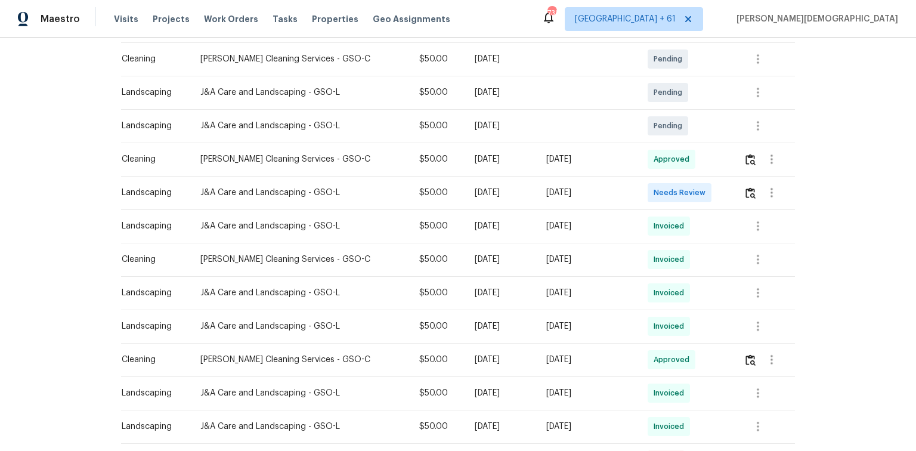
scroll to position [286, 0]
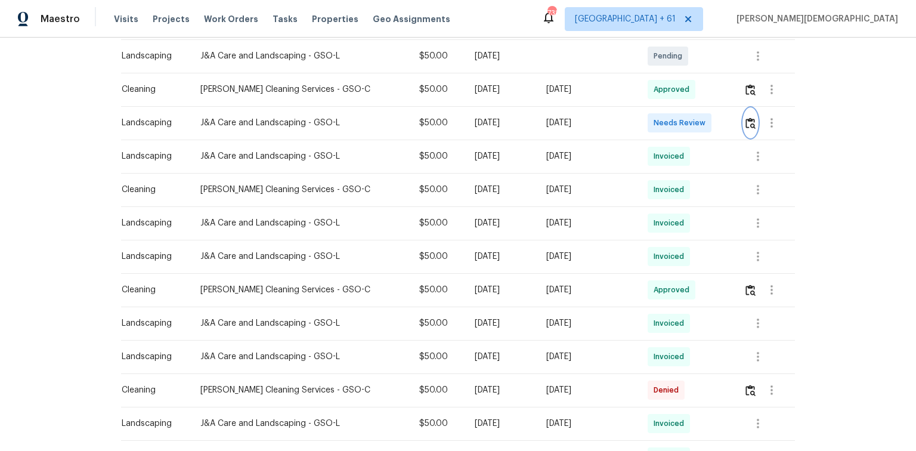
click at [651, 119] on button "button" at bounding box center [751, 123] width 14 height 29
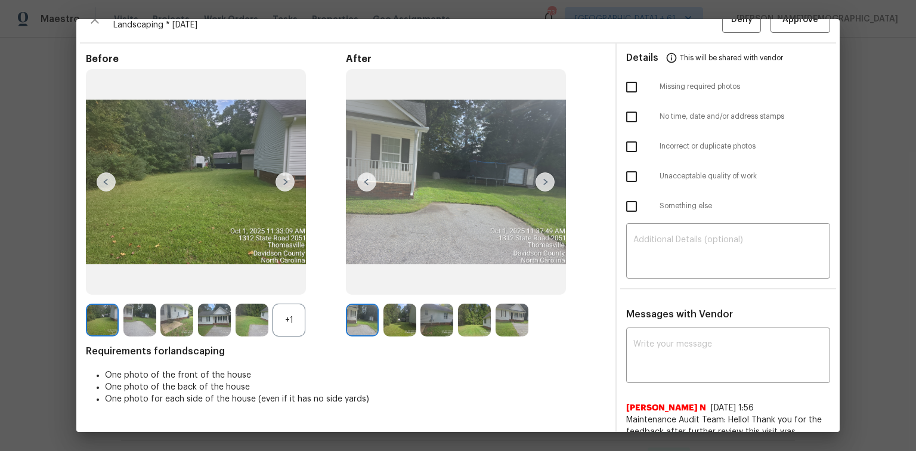
scroll to position [0, 0]
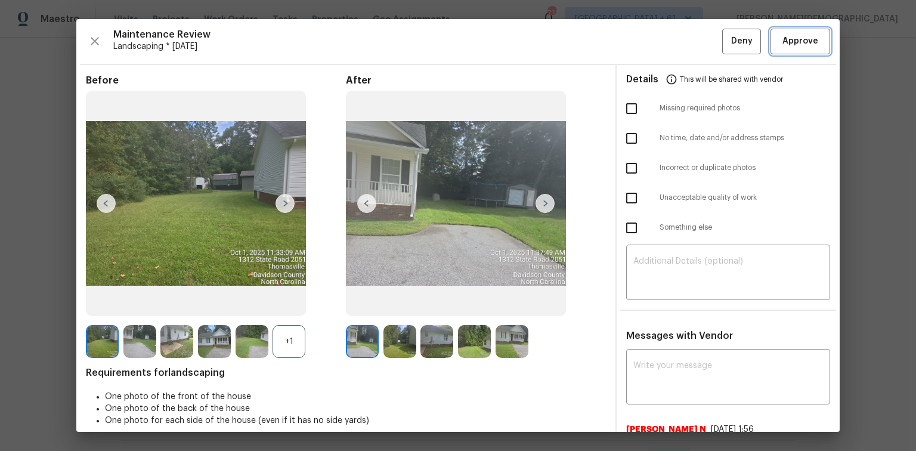
click at [651, 44] on span "Approve" at bounding box center [800, 41] width 36 height 15
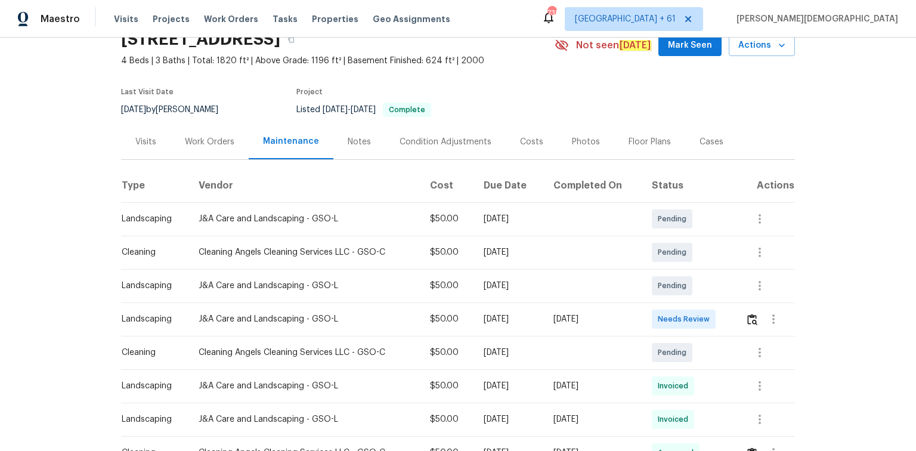
scroll to position [143, 0]
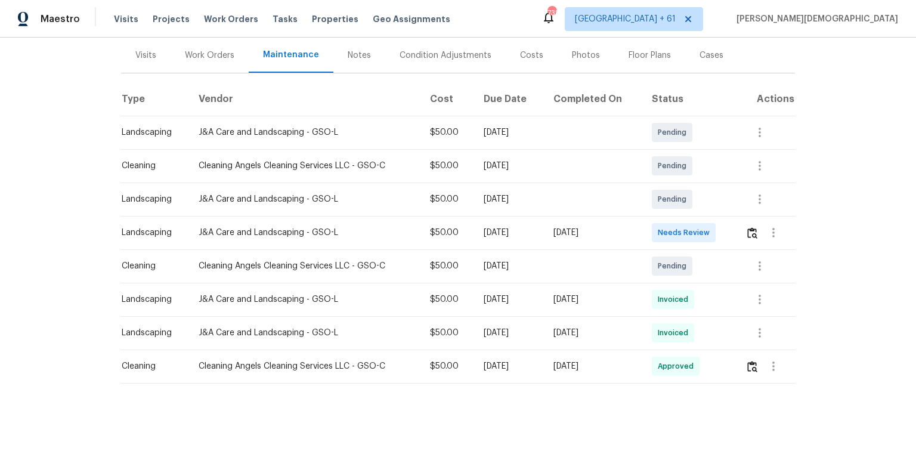
click at [651, 234] on div at bounding box center [769, 232] width 49 height 29
click at [651, 232] on img "button" at bounding box center [752, 232] width 10 height 11
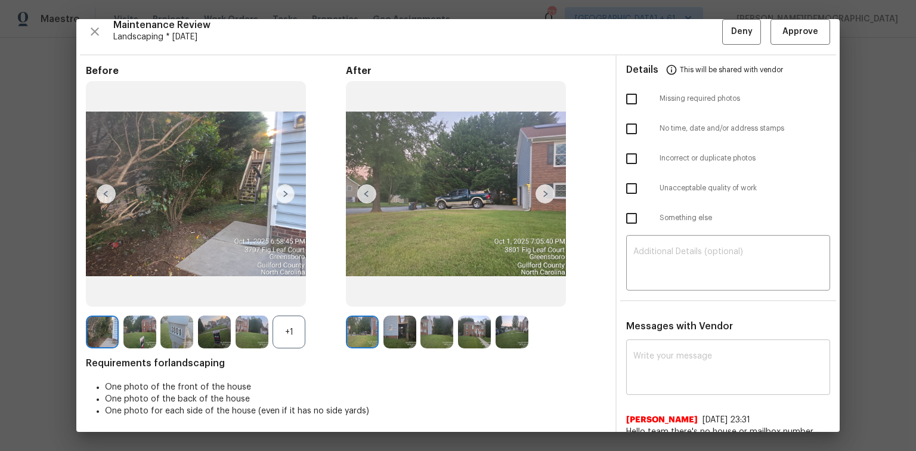
scroll to position [12, 0]
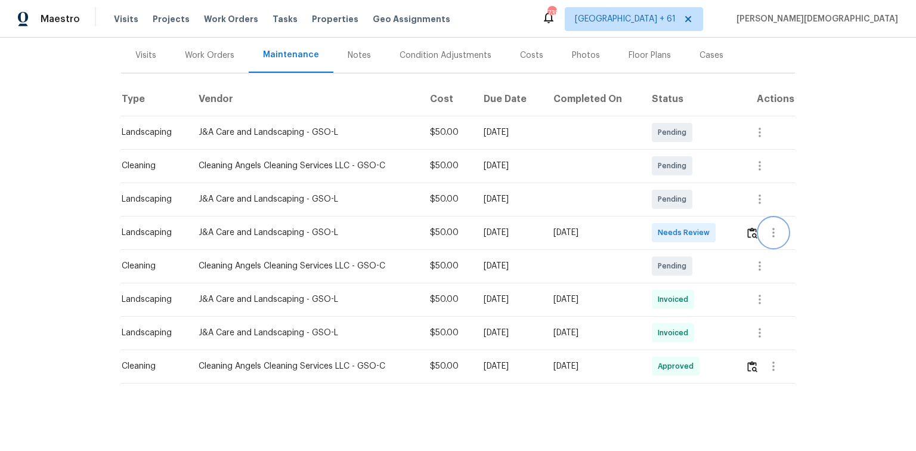
click at [651, 224] on button "button" at bounding box center [773, 232] width 29 height 29
click at [651, 227] on div at bounding box center [458, 225] width 916 height 451
click at [651, 231] on img "button" at bounding box center [752, 232] width 10 height 11
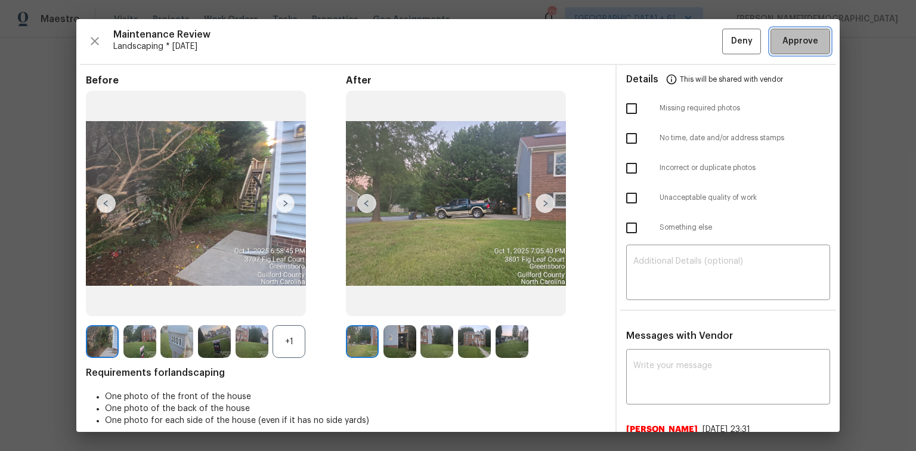
click at [651, 35] on span "Approve" at bounding box center [800, 41] width 36 height 15
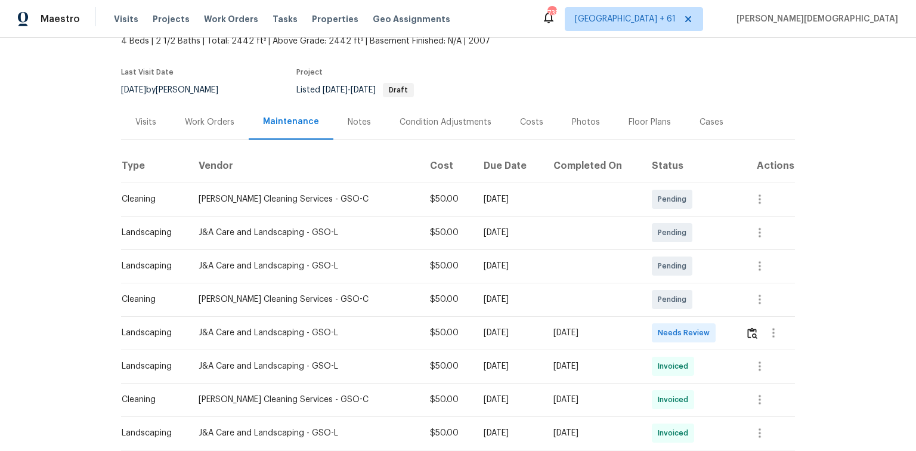
scroll to position [143, 0]
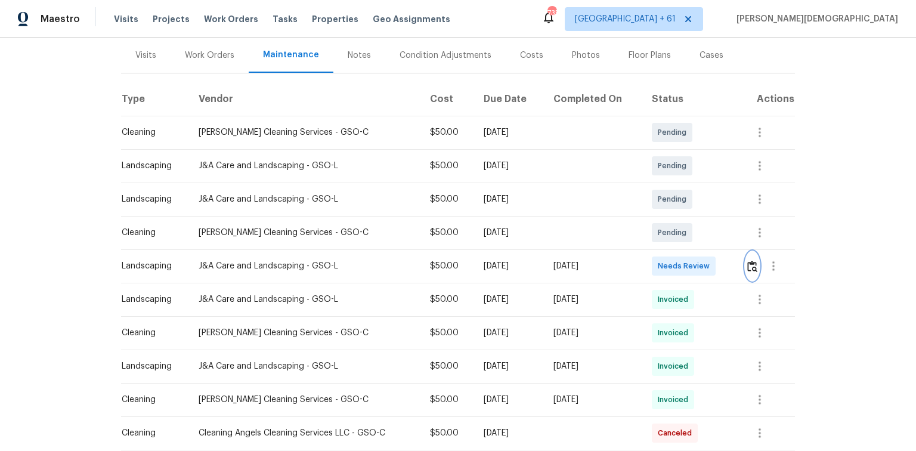
click at [651, 262] on img "button" at bounding box center [752, 266] width 10 height 11
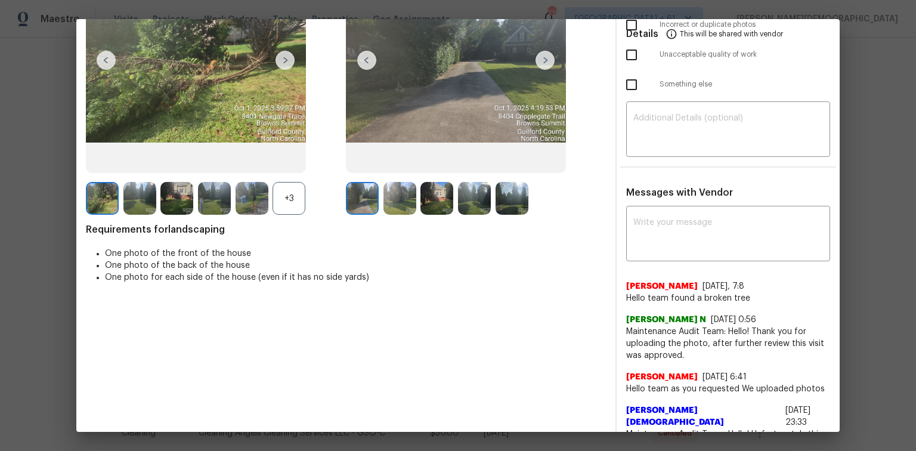
scroll to position [0, 0]
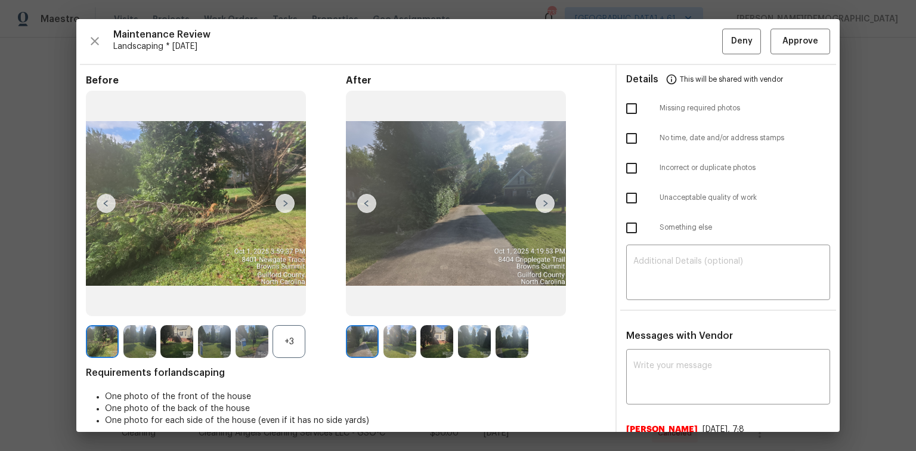
drag, startPoint x: 797, startPoint y: 20, endPoint x: 801, endPoint y: 38, distance: 19.0
click at [651, 20] on div "Maintenance Review Landscaping * Mon, Sep 29 Deny Approve Before +3 After Requi…" at bounding box center [457, 225] width 763 height 413
click at [651, 39] on span "Approve" at bounding box center [800, 41] width 36 height 15
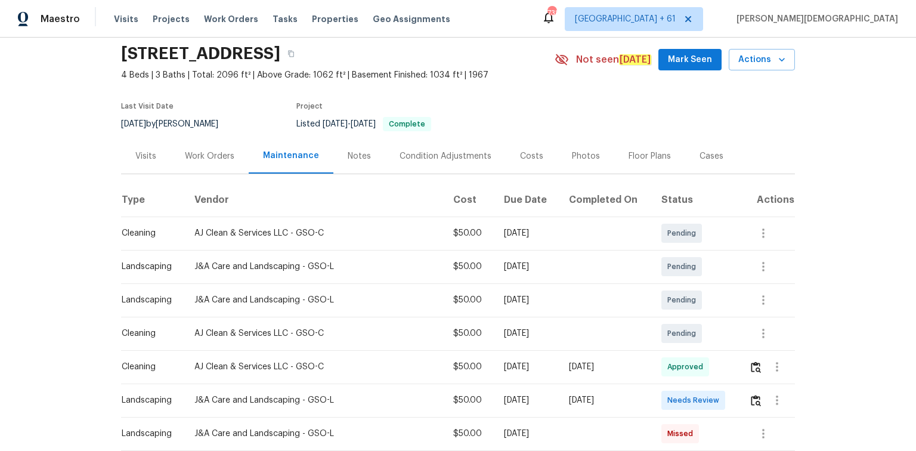
scroll to position [191, 0]
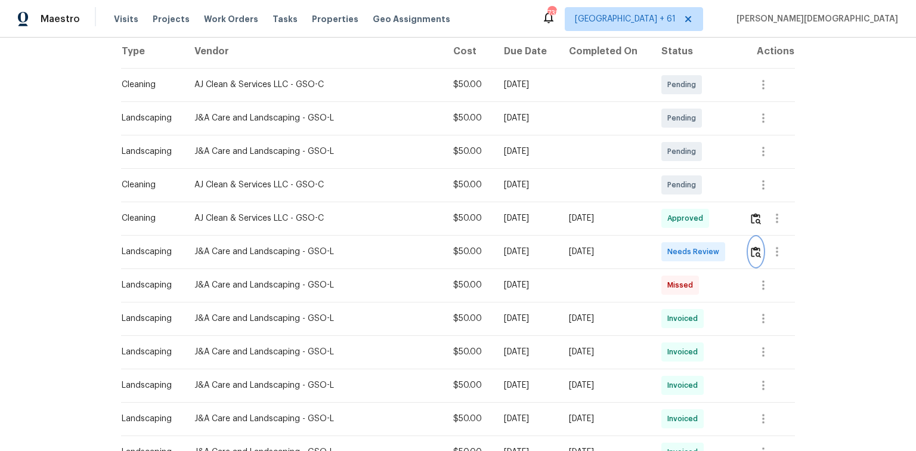
click at [751, 239] on button "button" at bounding box center [756, 251] width 14 height 29
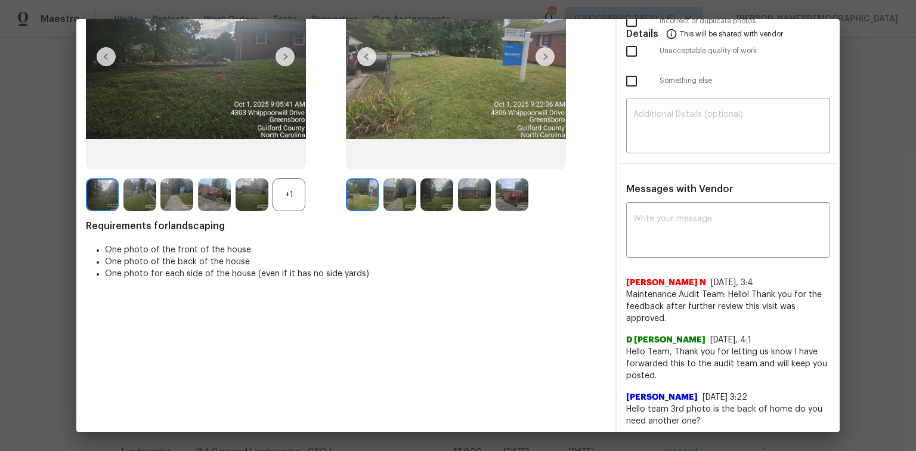
scroll to position [0, 0]
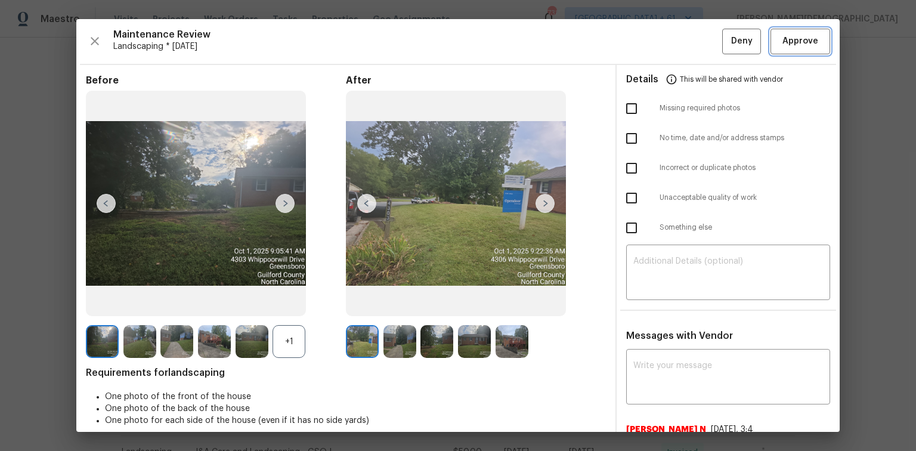
click at [784, 48] on button "Approve" at bounding box center [800, 42] width 60 height 26
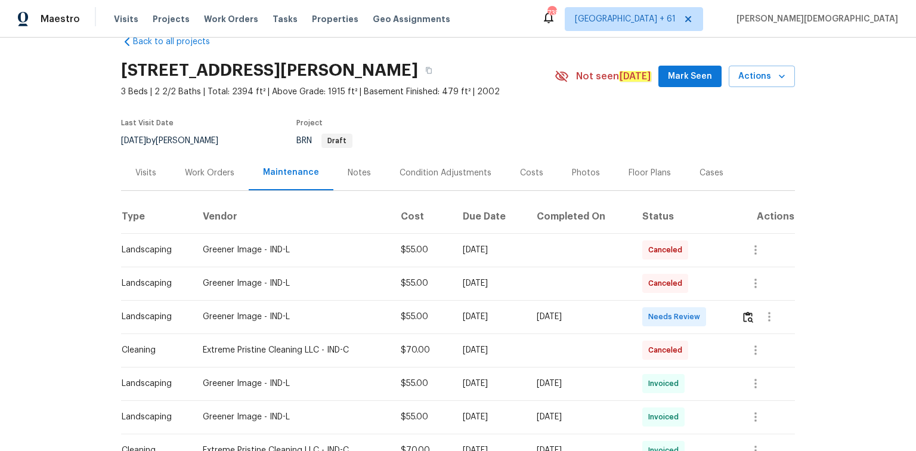
scroll to position [48, 0]
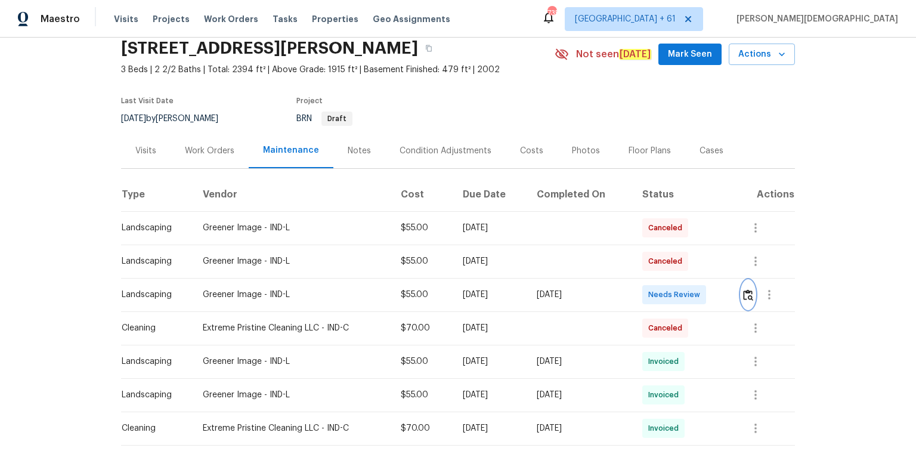
click at [749, 293] on img "button" at bounding box center [748, 294] width 10 height 11
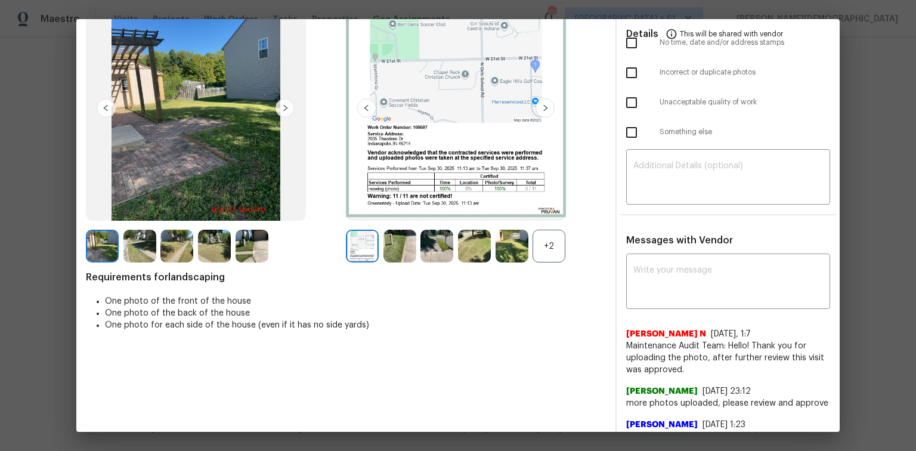
scroll to position [0, 0]
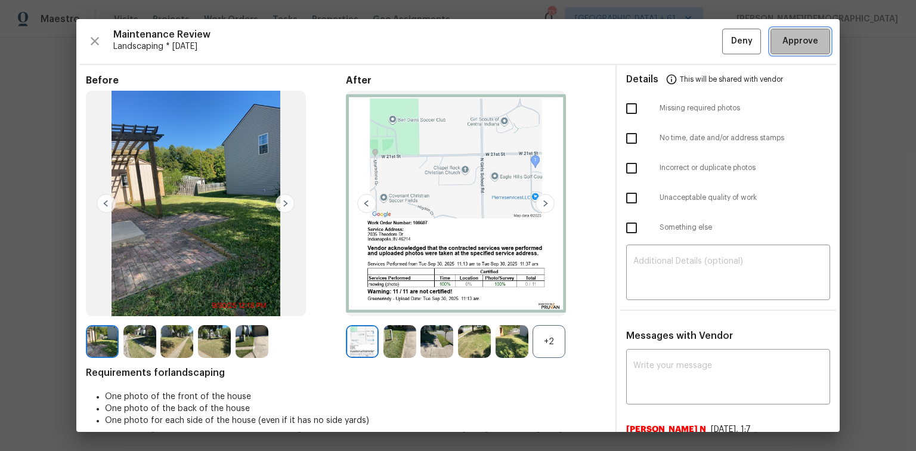
click at [775, 50] on button "Approve" at bounding box center [800, 42] width 60 height 26
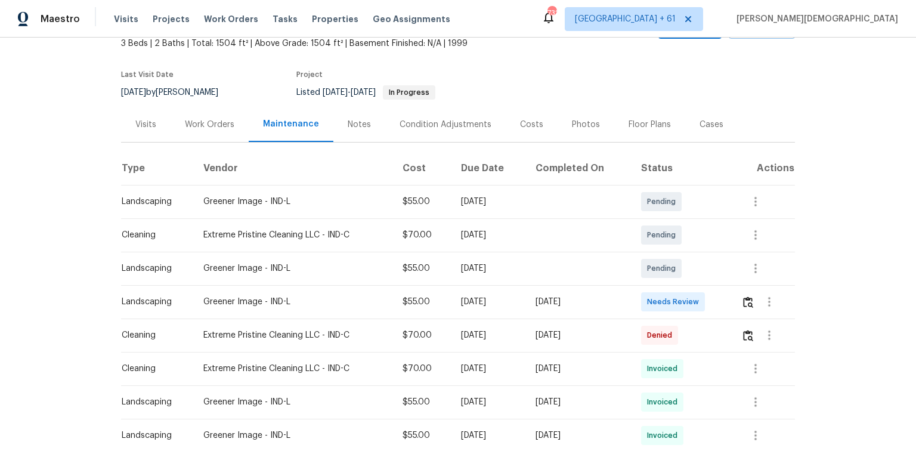
scroll to position [143, 0]
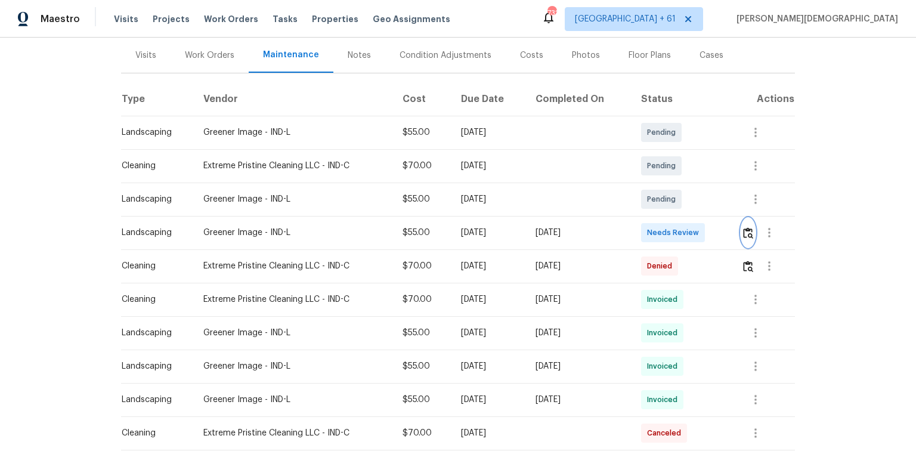
click at [651, 226] on button "button" at bounding box center [748, 232] width 14 height 29
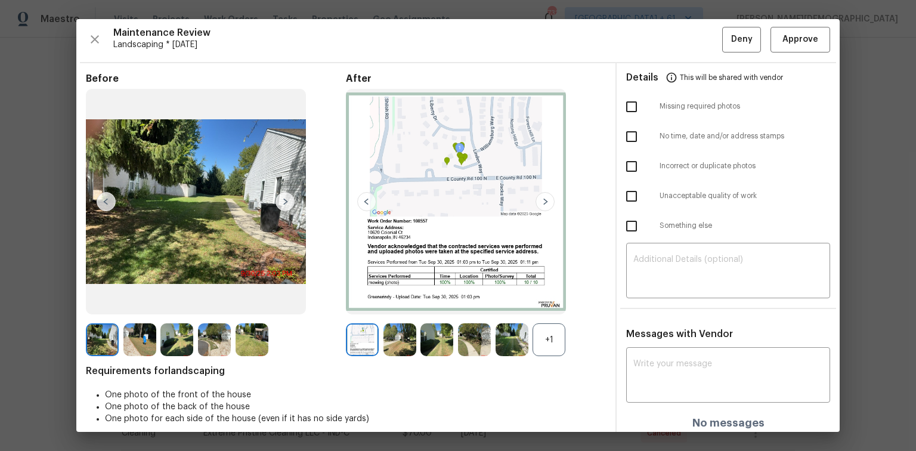
scroll to position [0, 0]
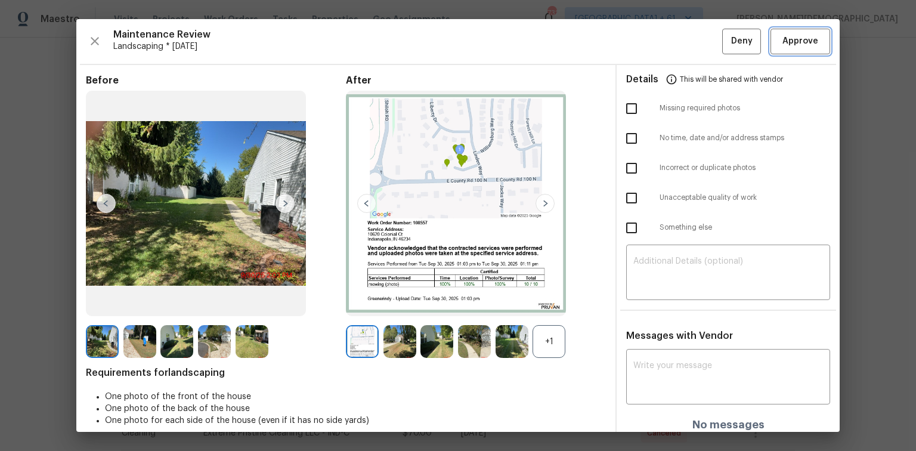
click at [651, 44] on span "Approve" at bounding box center [800, 41] width 36 height 15
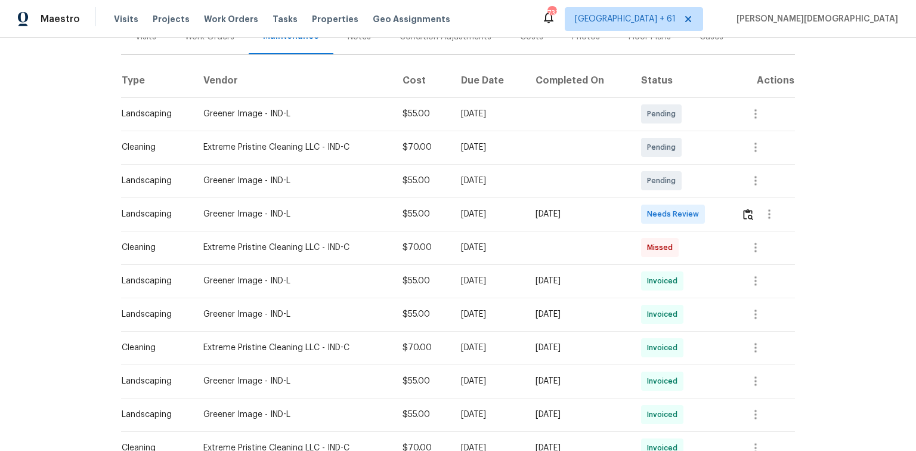
scroll to position [239, 0]
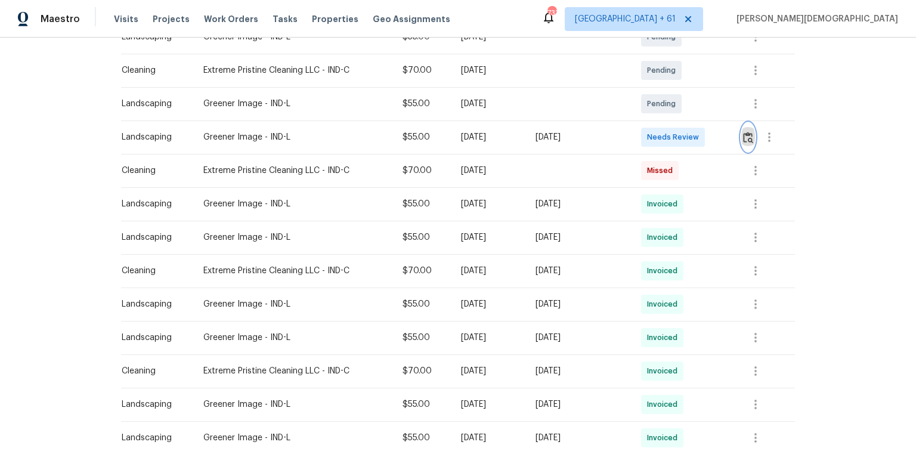
click at [745, 132] on img "button" at bounding box center [748, 137] width 10 height 11
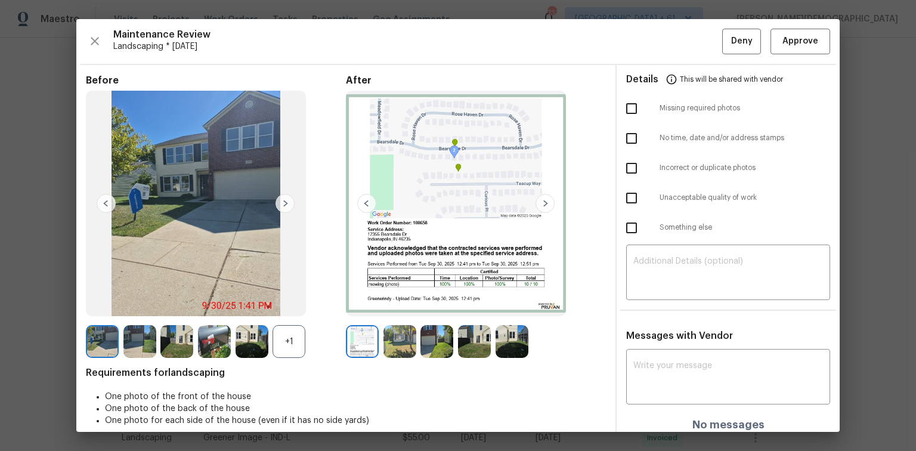
scroll to position [10, 0]
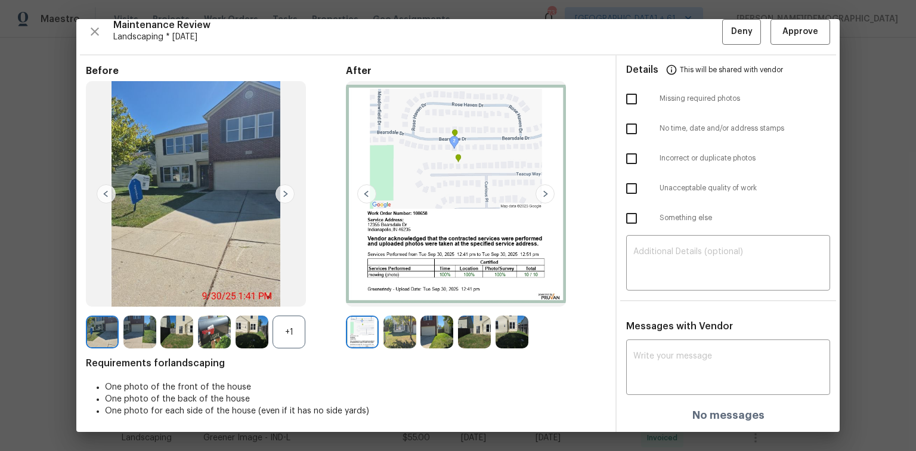
click at [536, 191] on img at bounding box center [544, 193] width 19 height 19
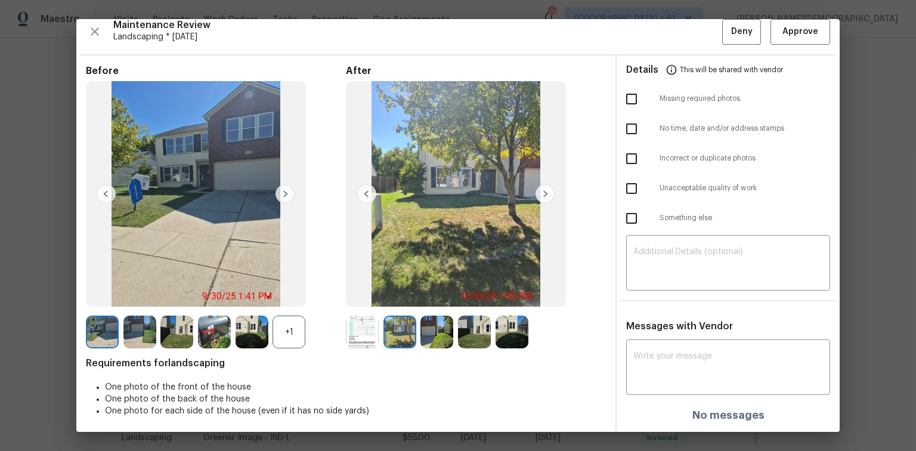
click at [540, 196] on img at bounding box center [544, 193] width 19 height 19
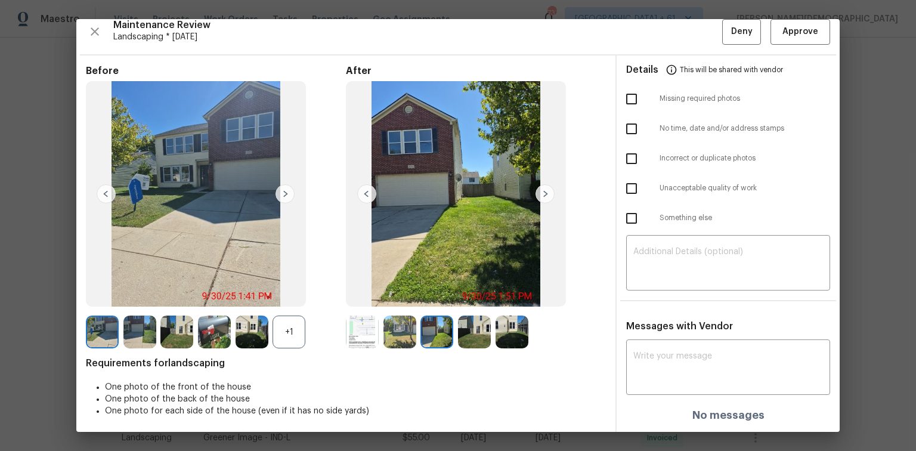
click at [540, 196] on img at bounding box center [544, 193] width 19 height 19
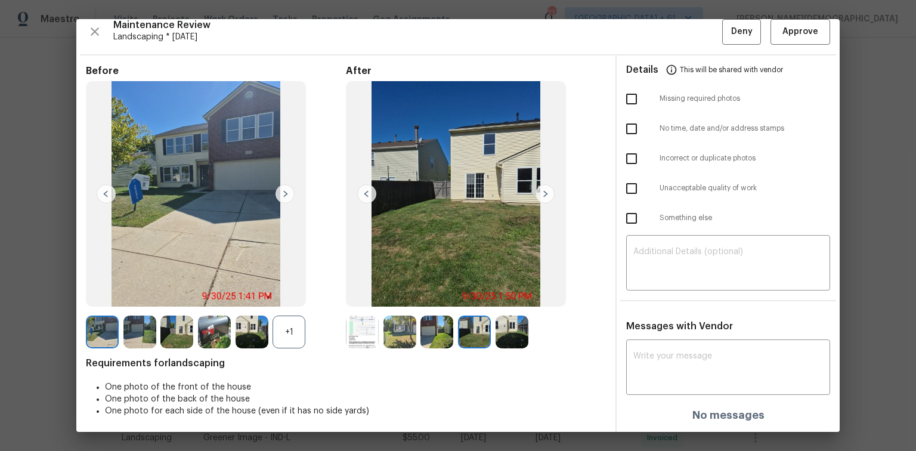
click at [540, 196] on img at bounding box center [544, 193] width 19 height 19
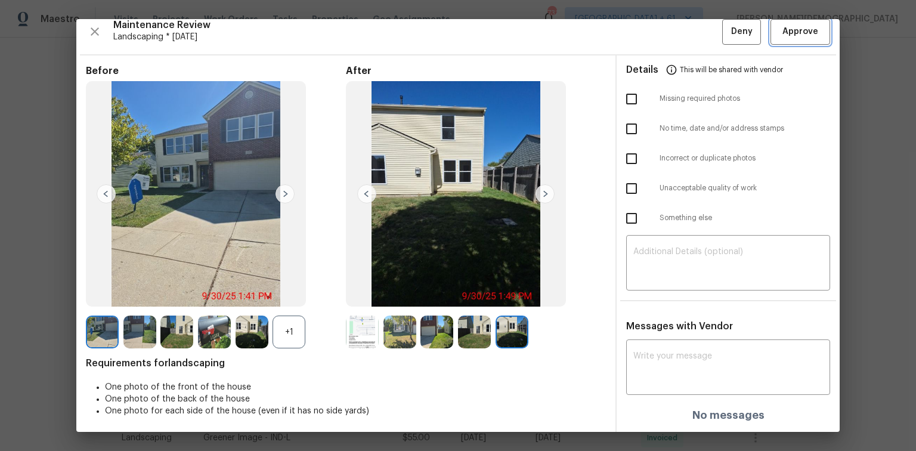
click at [798, 24] on span "Approve" at bounding box center [800, 31] width 36 height 15
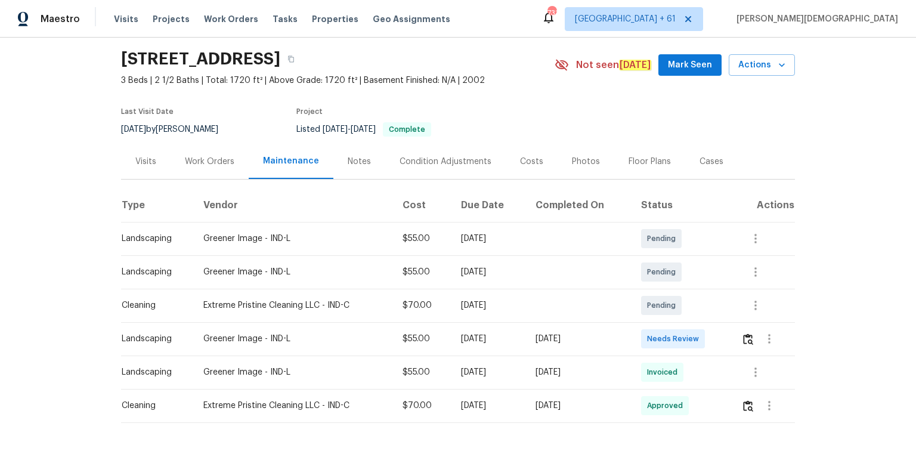
scroll to position [48, 0]
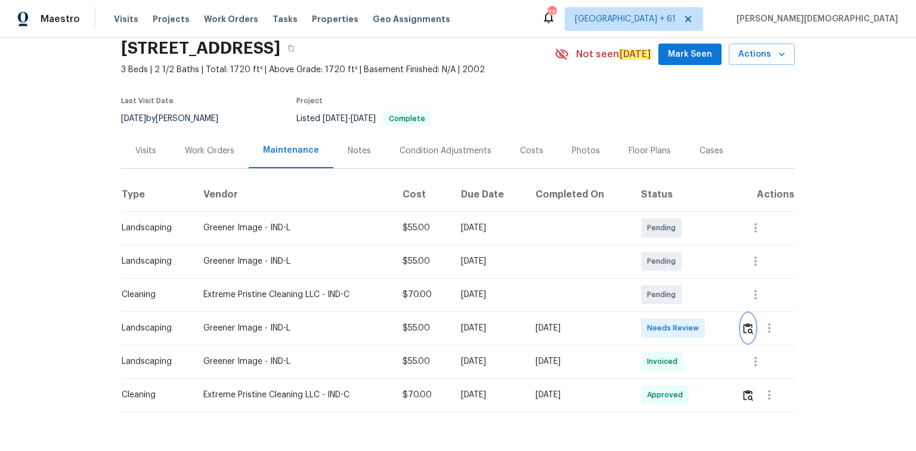
click at [751, 323] on img "button" at bounding box center [748, 328] width 10 height 11
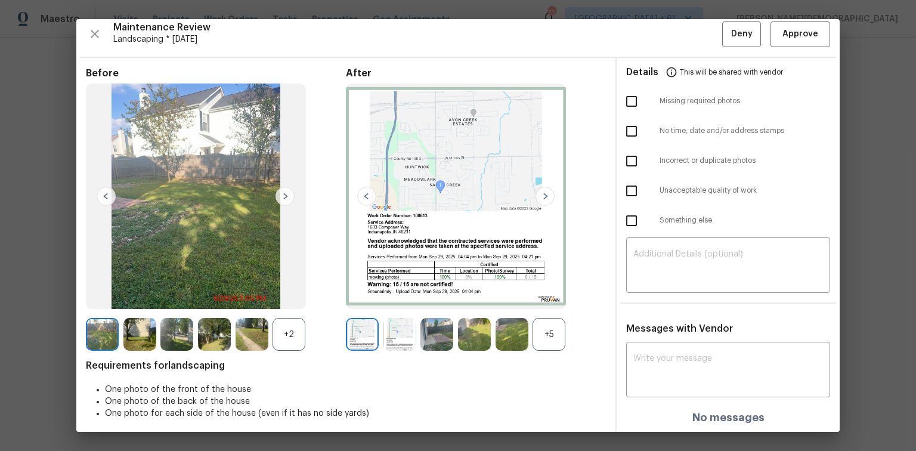
scroll to position [10, 0]
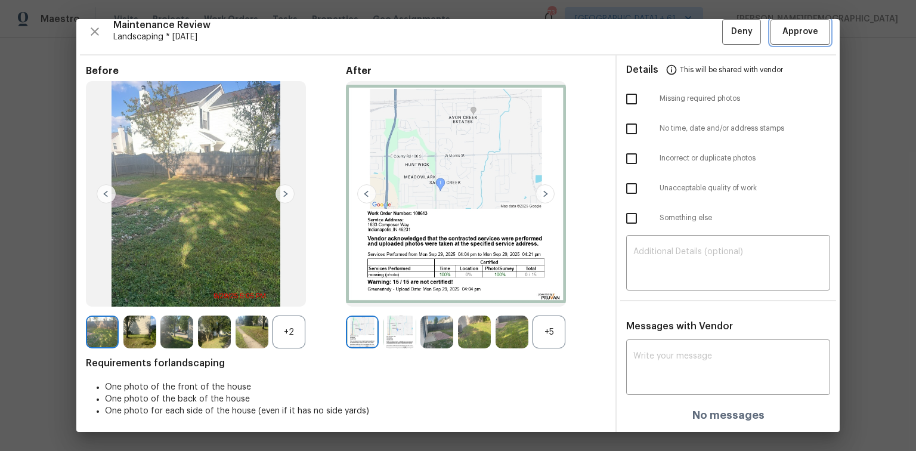
click at [796, 41] on button "Approve" at bounding box center [800, 32] width 60 height 26
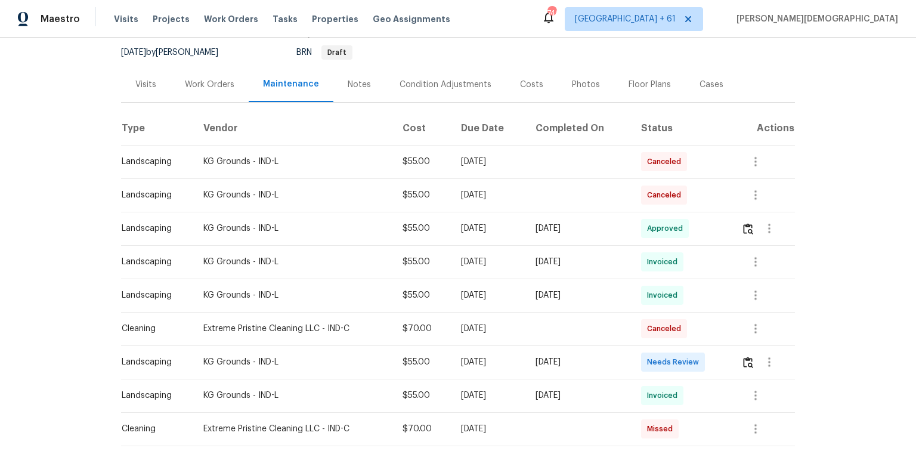
scroll to position [191, 0]
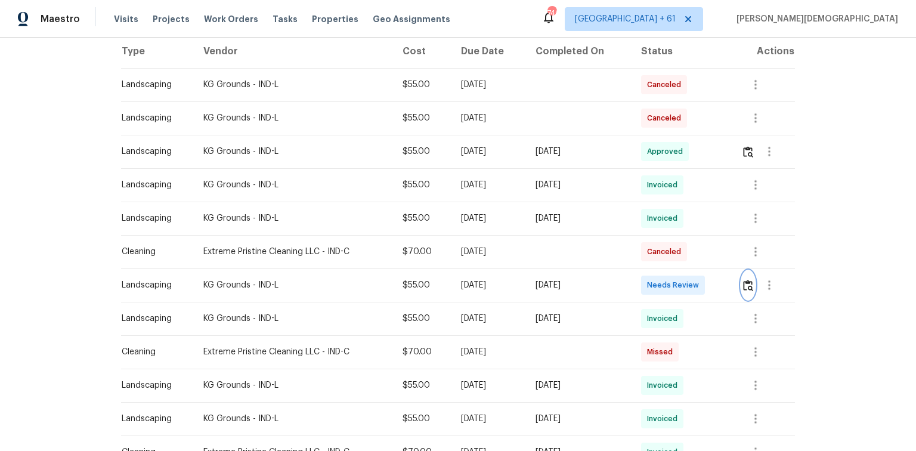
click at [752, 280] on img "button" at bounding box center [748, 285] width 10 height 11
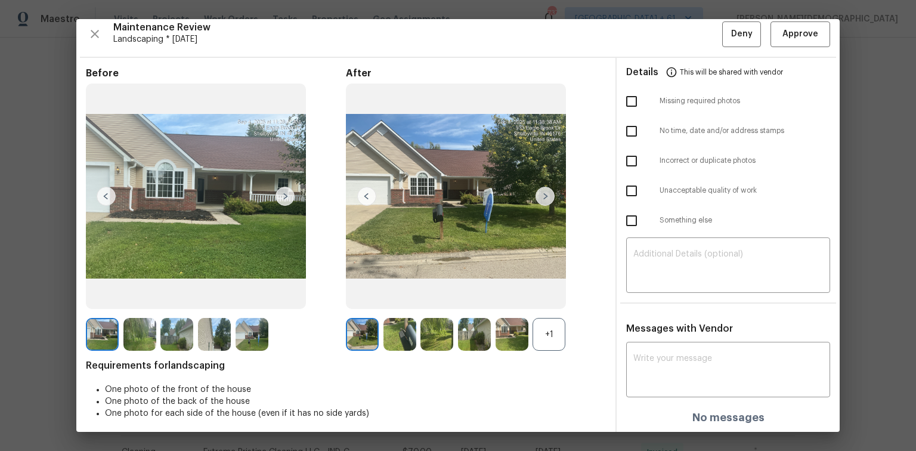
scroll to position [10, 0]
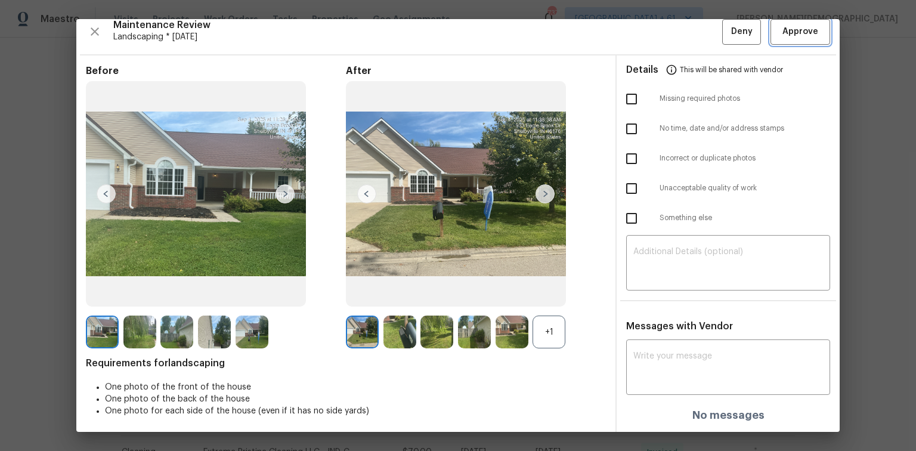
click at [785, 28] on span "Approve" at bounding box center [800, 31] width 36 height 15
